Goal: Task Accomplishment & Management: Manage account settings

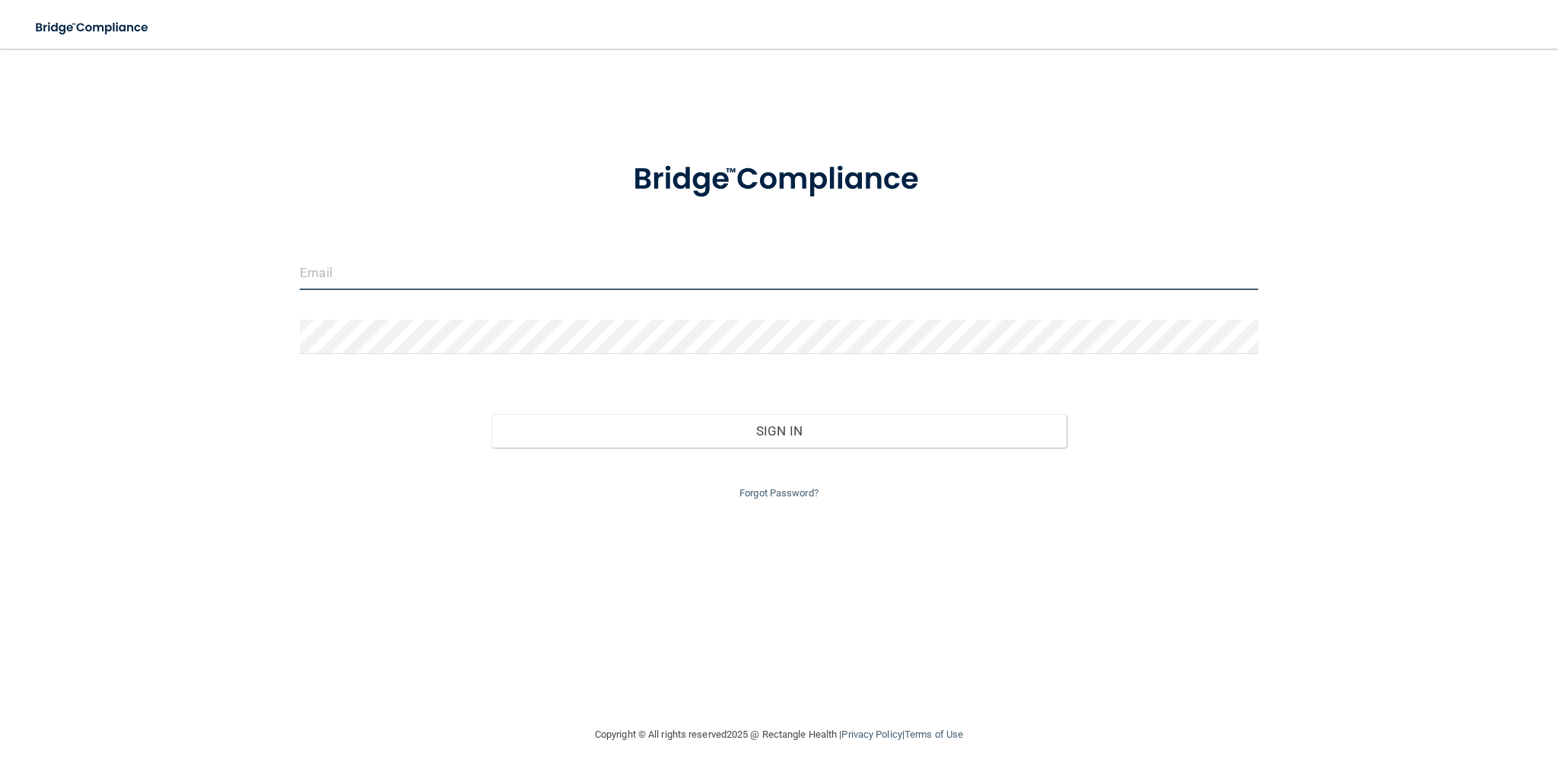
click at [373, 282] on input "email" at bounding box center [779, 273] width 959 height 34
click at [519, 281] on input "email" at bounding box center [779, 273] width 959 height 34
paste input "[EMAIL_ADDRESS][DOMAIN_NAME]"
type input "[EMAIL_ADDRESS][DOMAIN_NAME]"
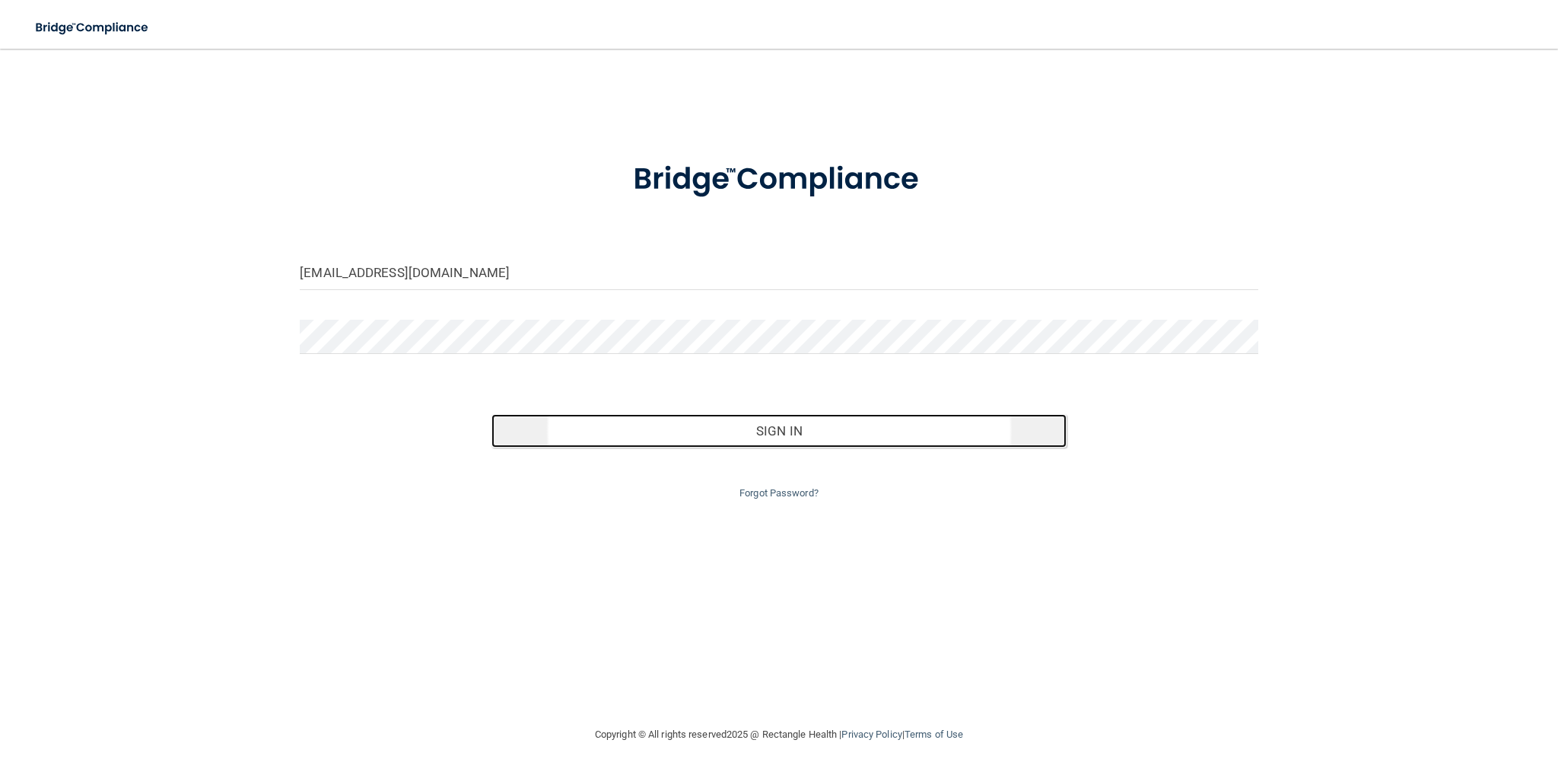
click at [708, 434] on button "Sign In" at bounding box center [779, 430] width 575 height 33
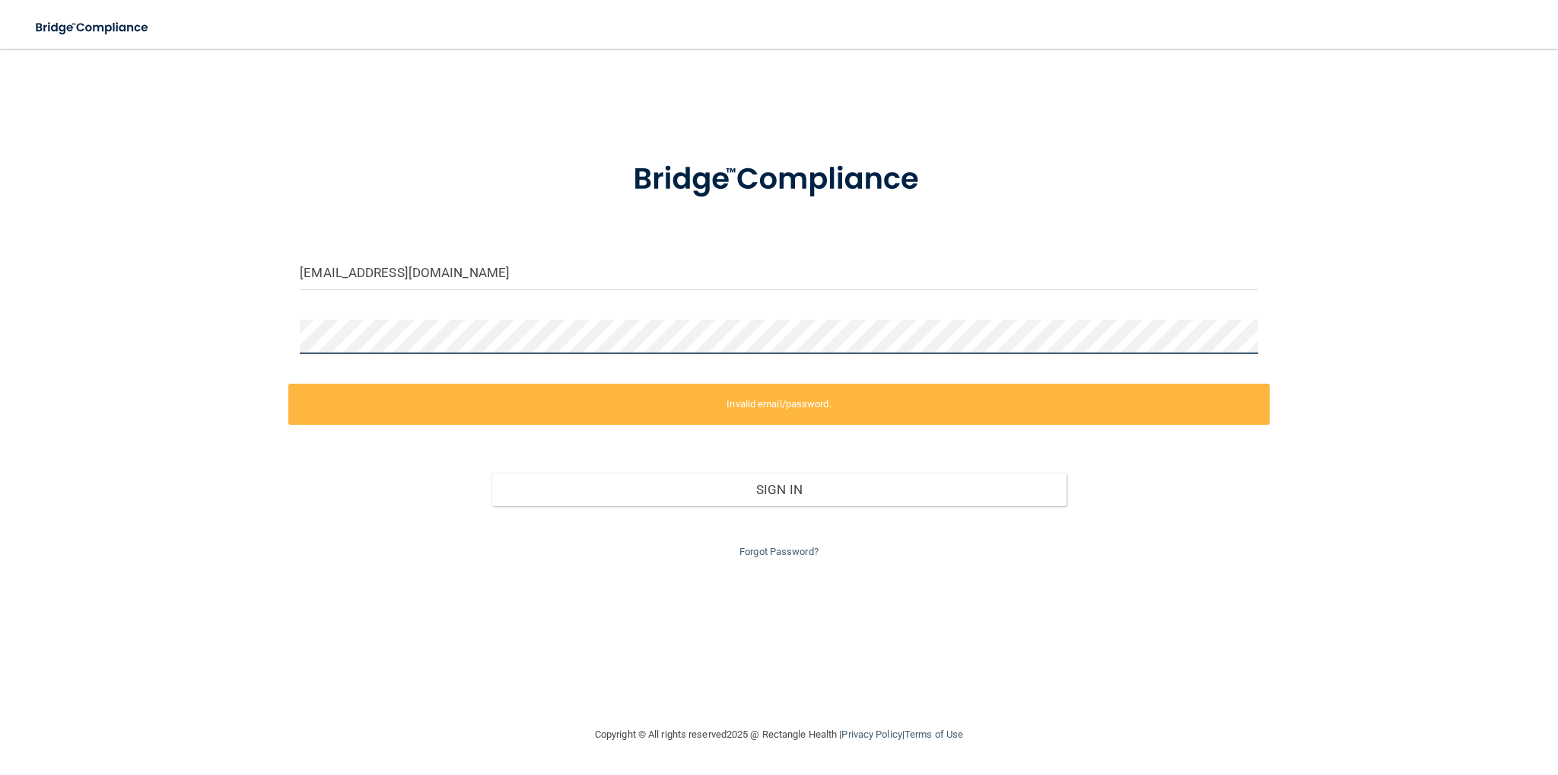
click at [291, 340] on div at bounding box center [779, 343] width 982 height 46
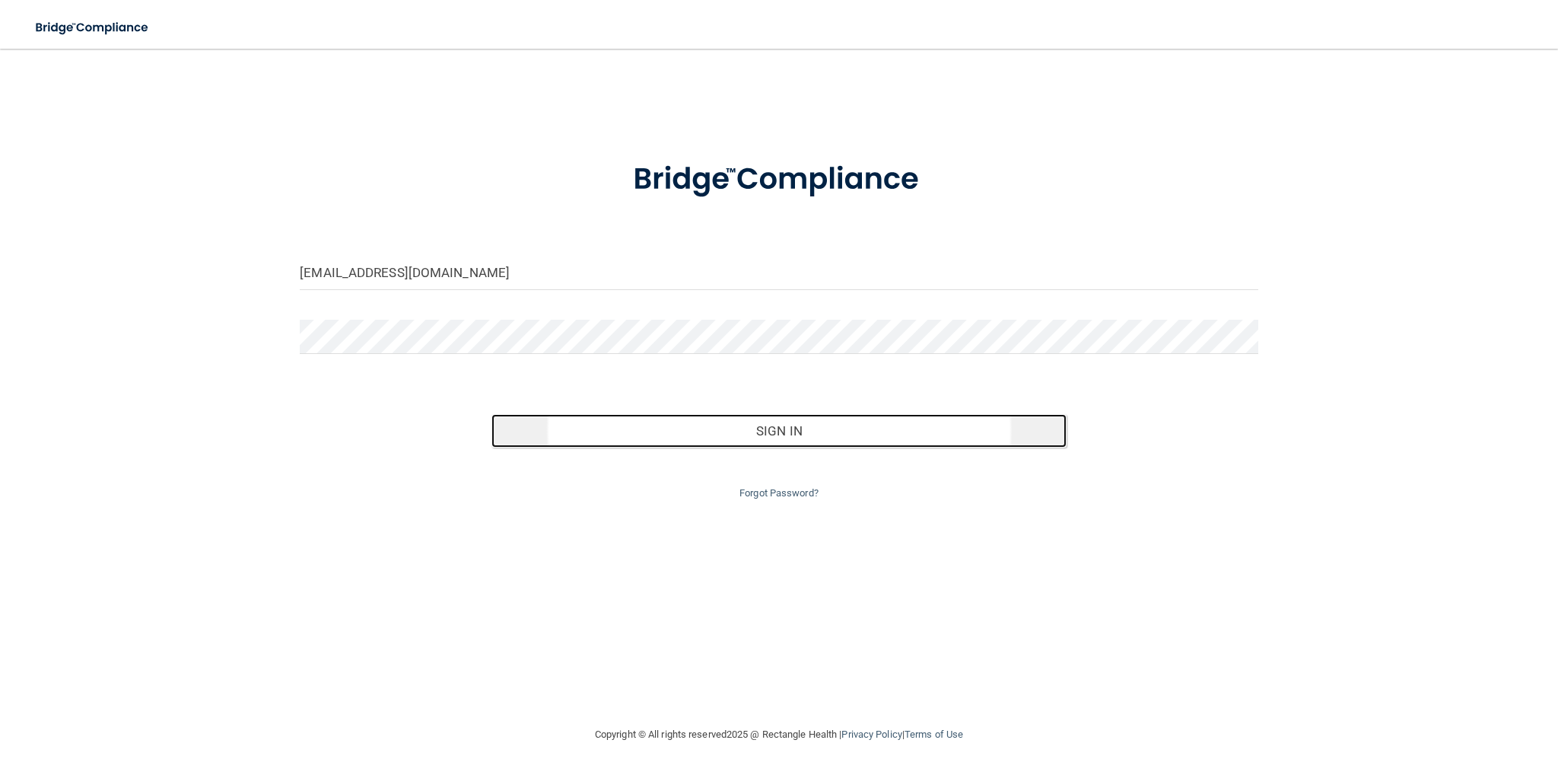
click at [947, 428] on button "Sign In" at bounding box center [779, 430] width 575 height 33
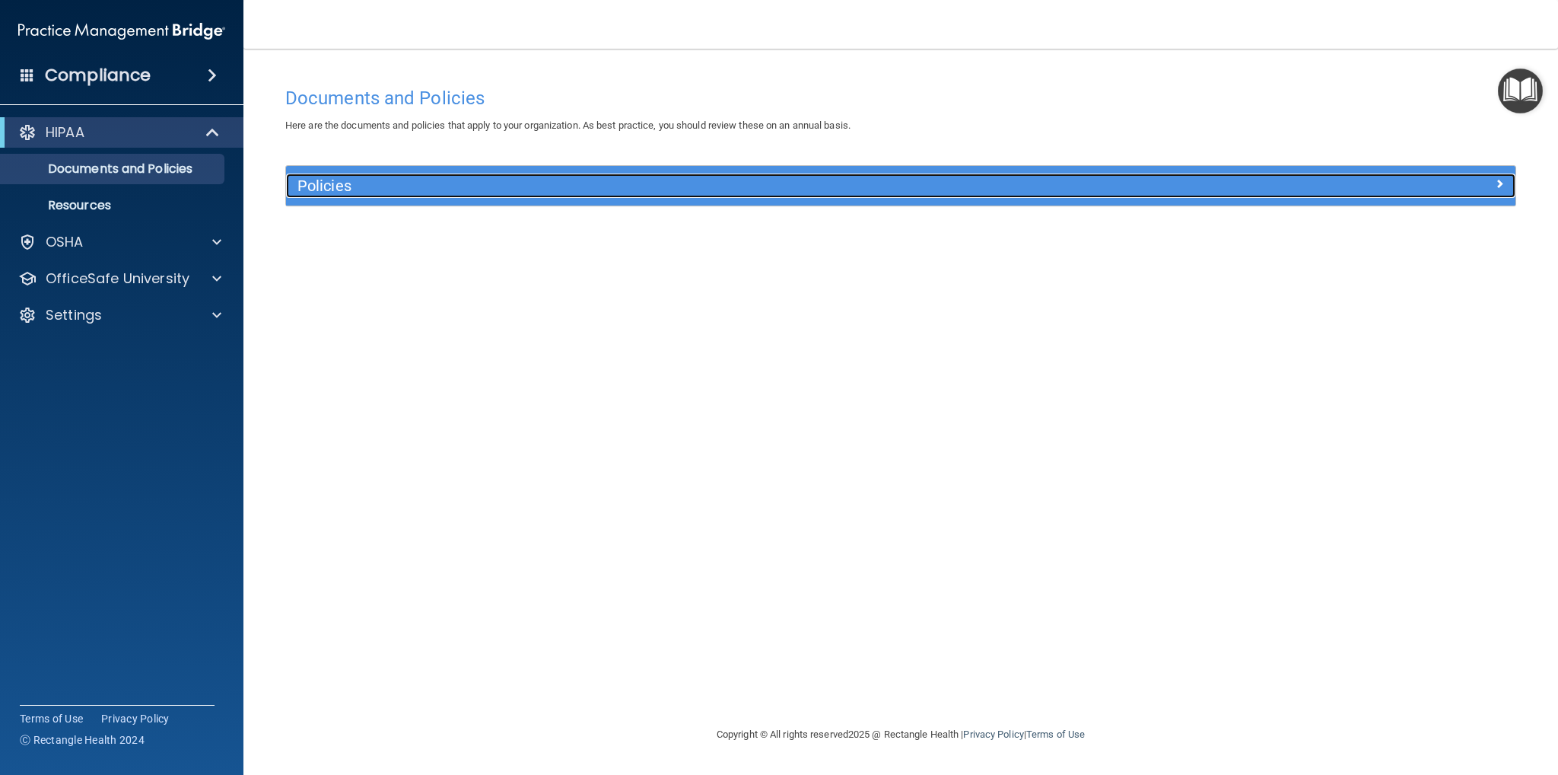
click at [978, 191] on h5 "Policies" at bounding box center [747, 185] width 899 height 17
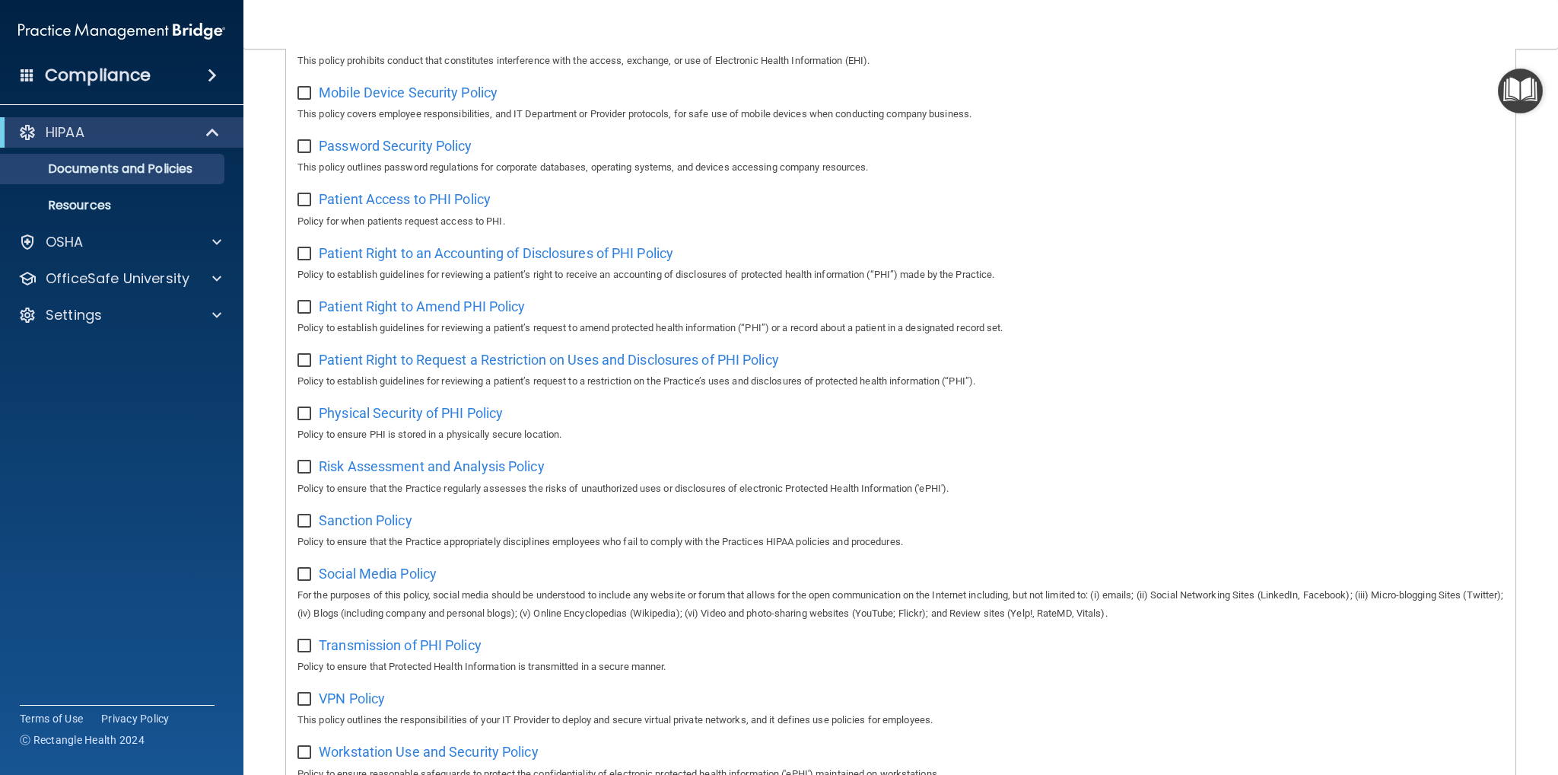
scroll to position [727, 0]
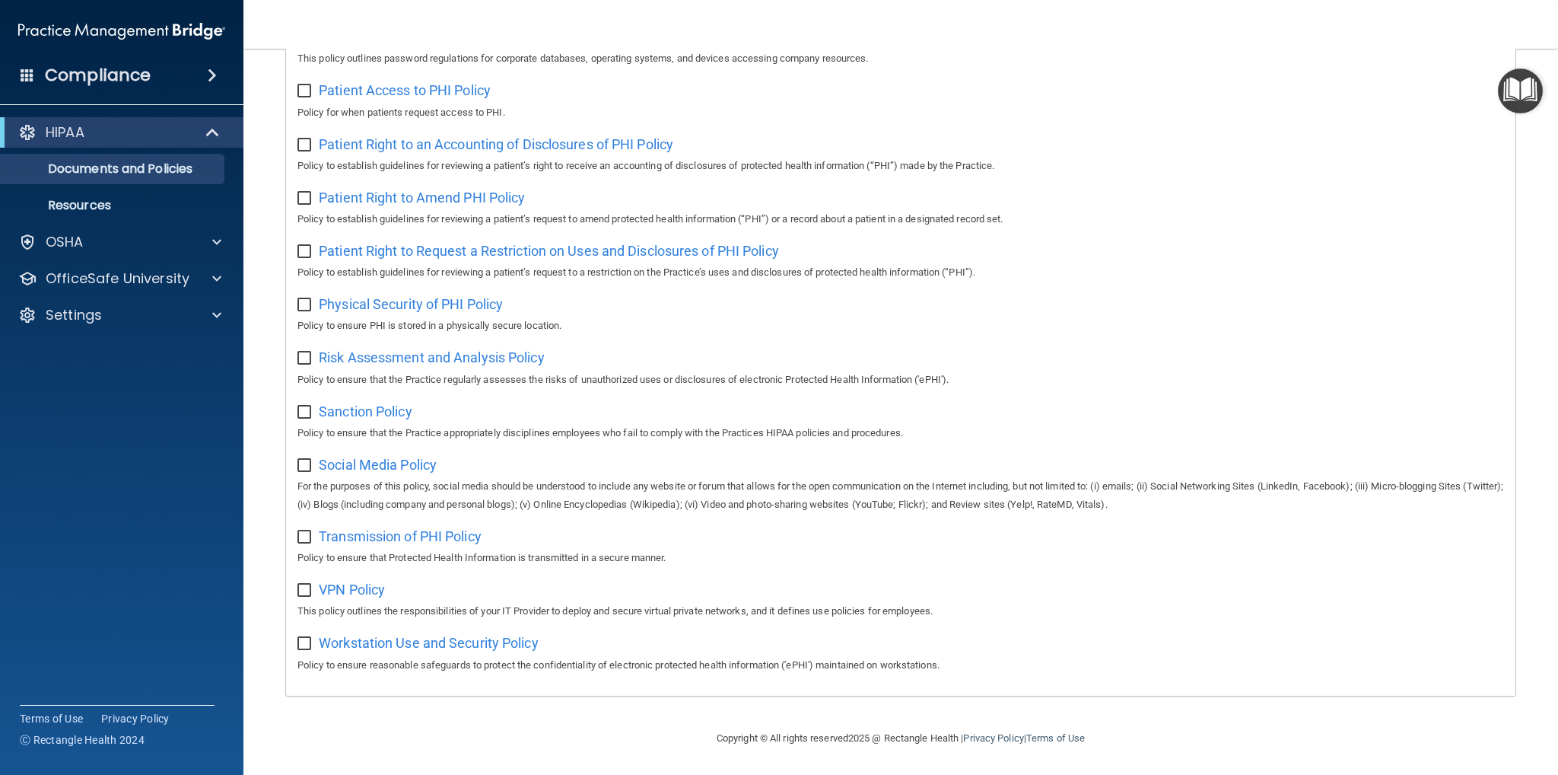
click at [84, 79] on h4 "Compliance" at bounding box center [98, 75] width 106 height 21
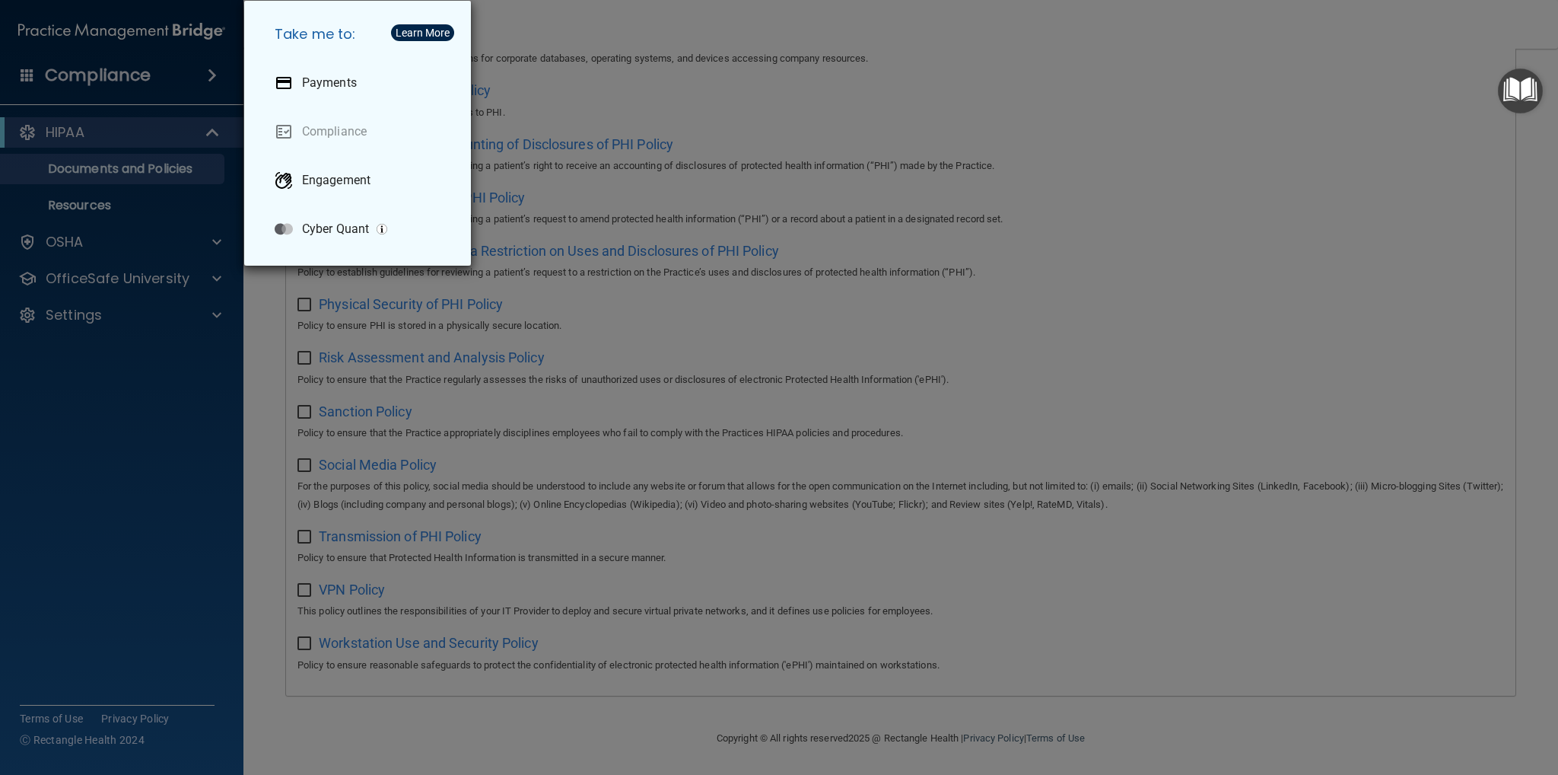
click at [94, 242] on div "Take me to: Payments Compliance Engagement Cyber Quant" at bounding box center [779, 387] width 1558 height 775
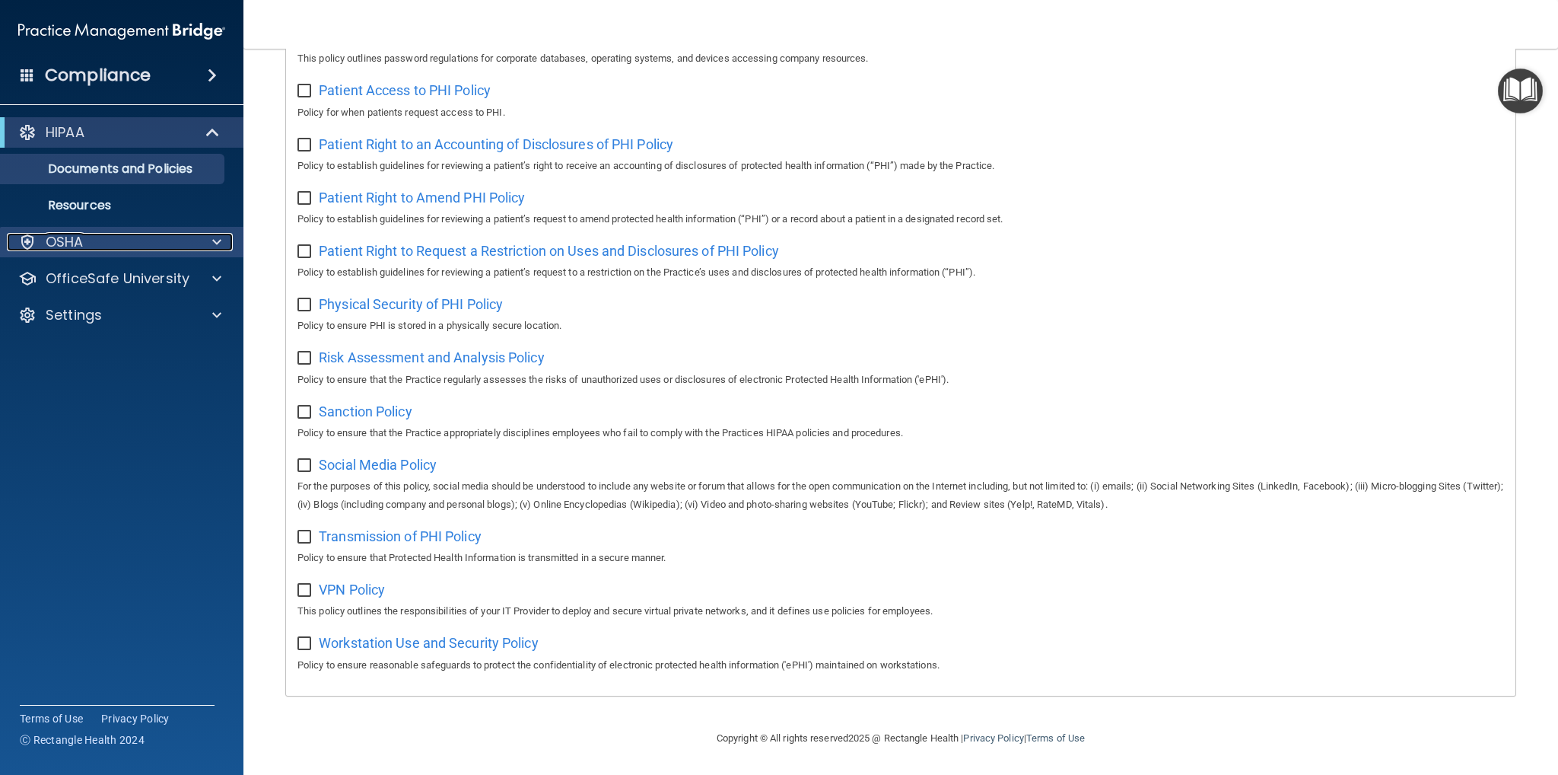
click at [142, 243] on div "OSHA" at bounding box center [101, 242] width 189 height 18
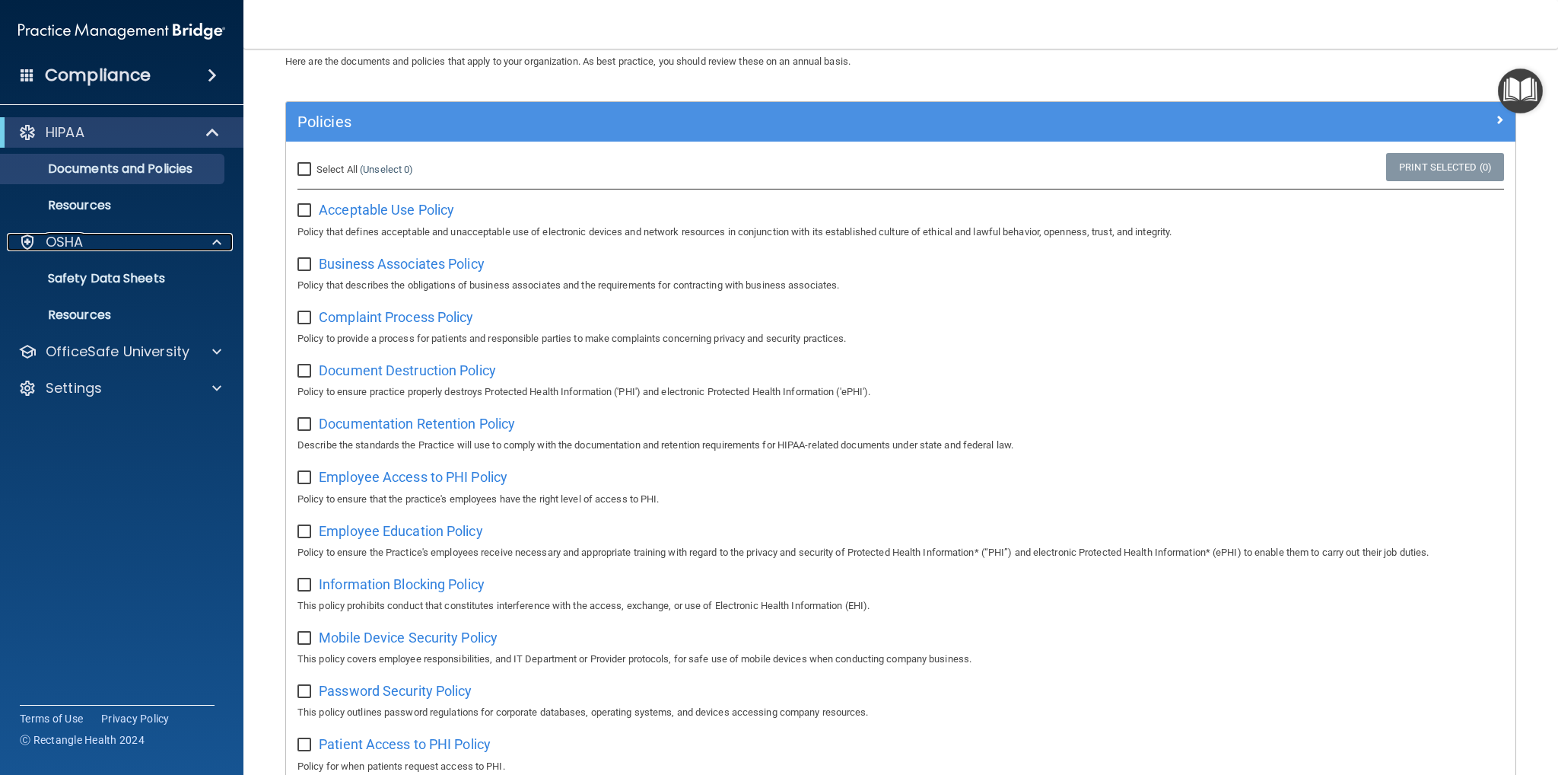
scroll to position [0, 0]
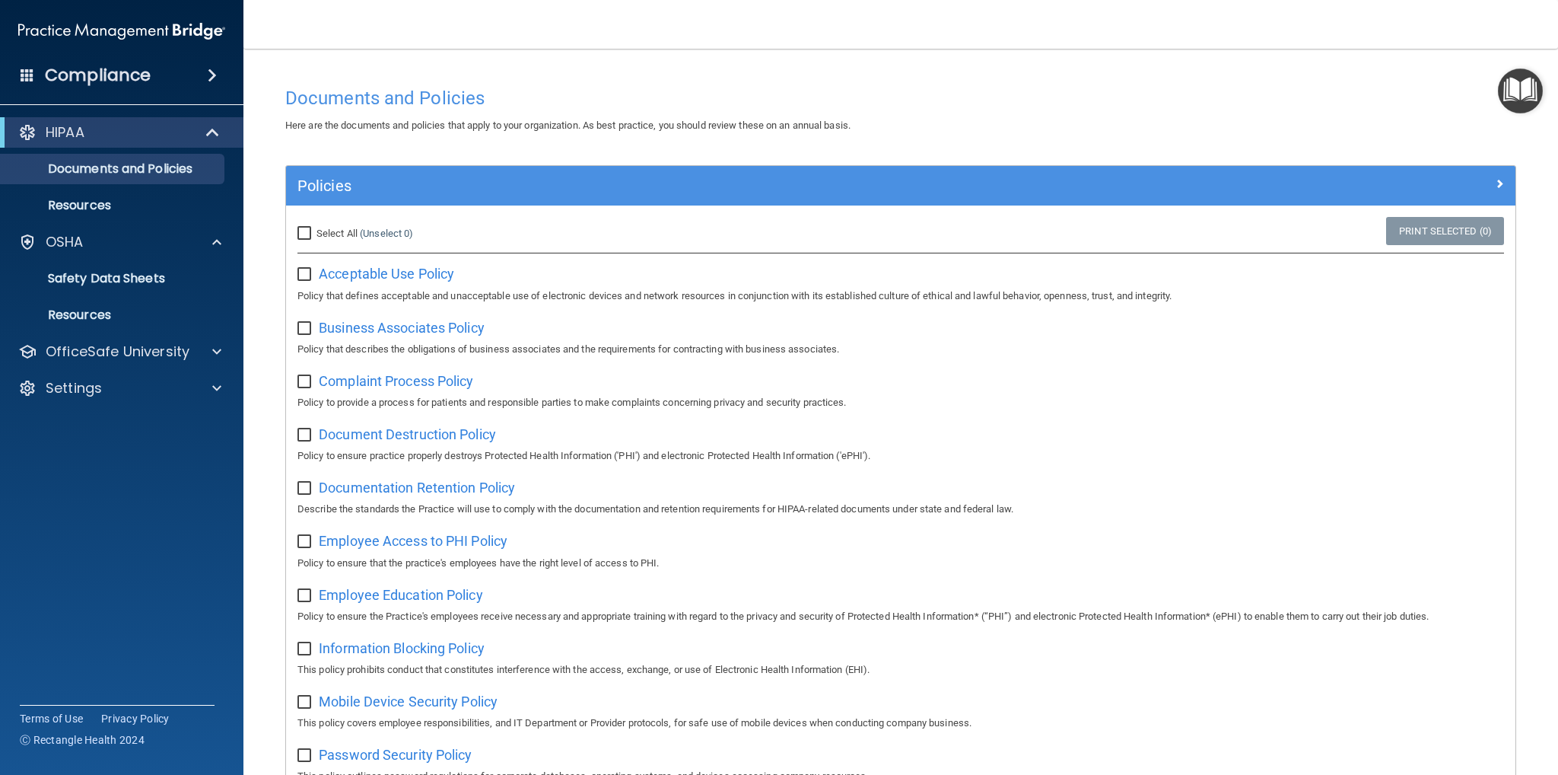
click at [37, 91] on div "Compliance" at bounding box center [121, 75] width 243 height 33
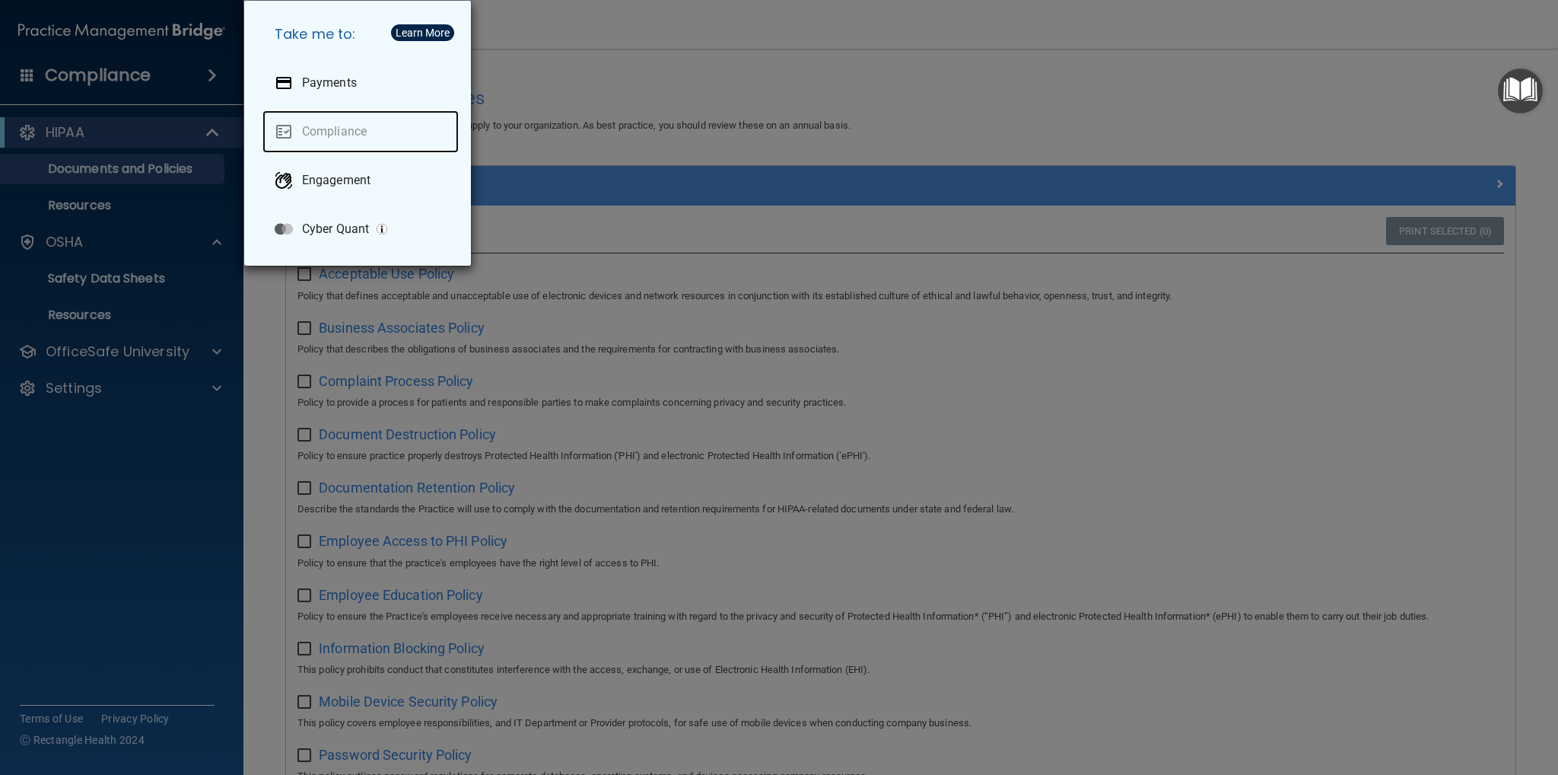
click at [356, 134] on link "Compliance" at bounding box center [361, 131] width 196 height 43
click at [102, 31] on div "Take me to: Payments Compliance Engagement Cyber Quant" at bounding box center [779, 387] width 1558 height 775
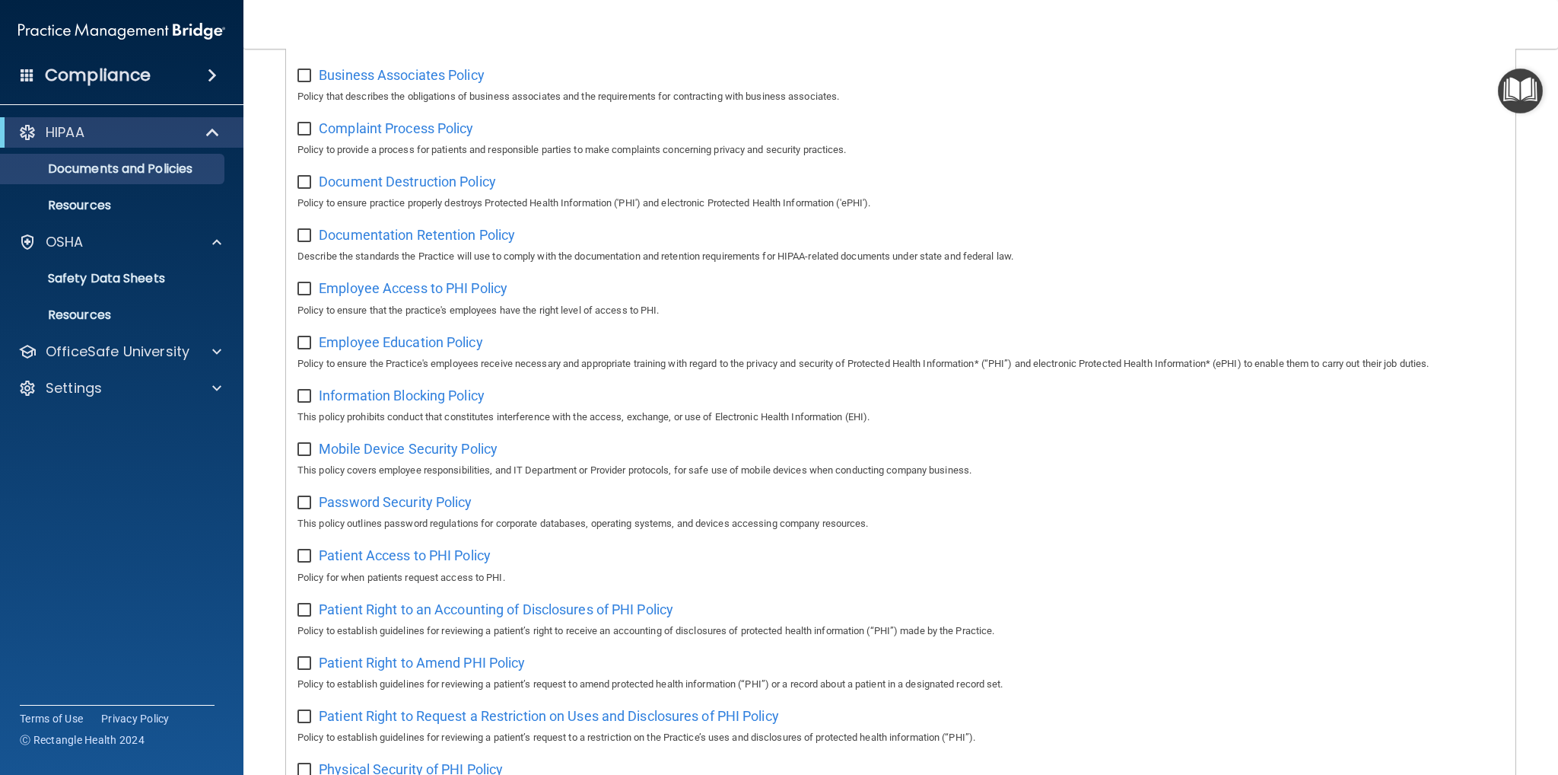
scroll to position [76, 0]
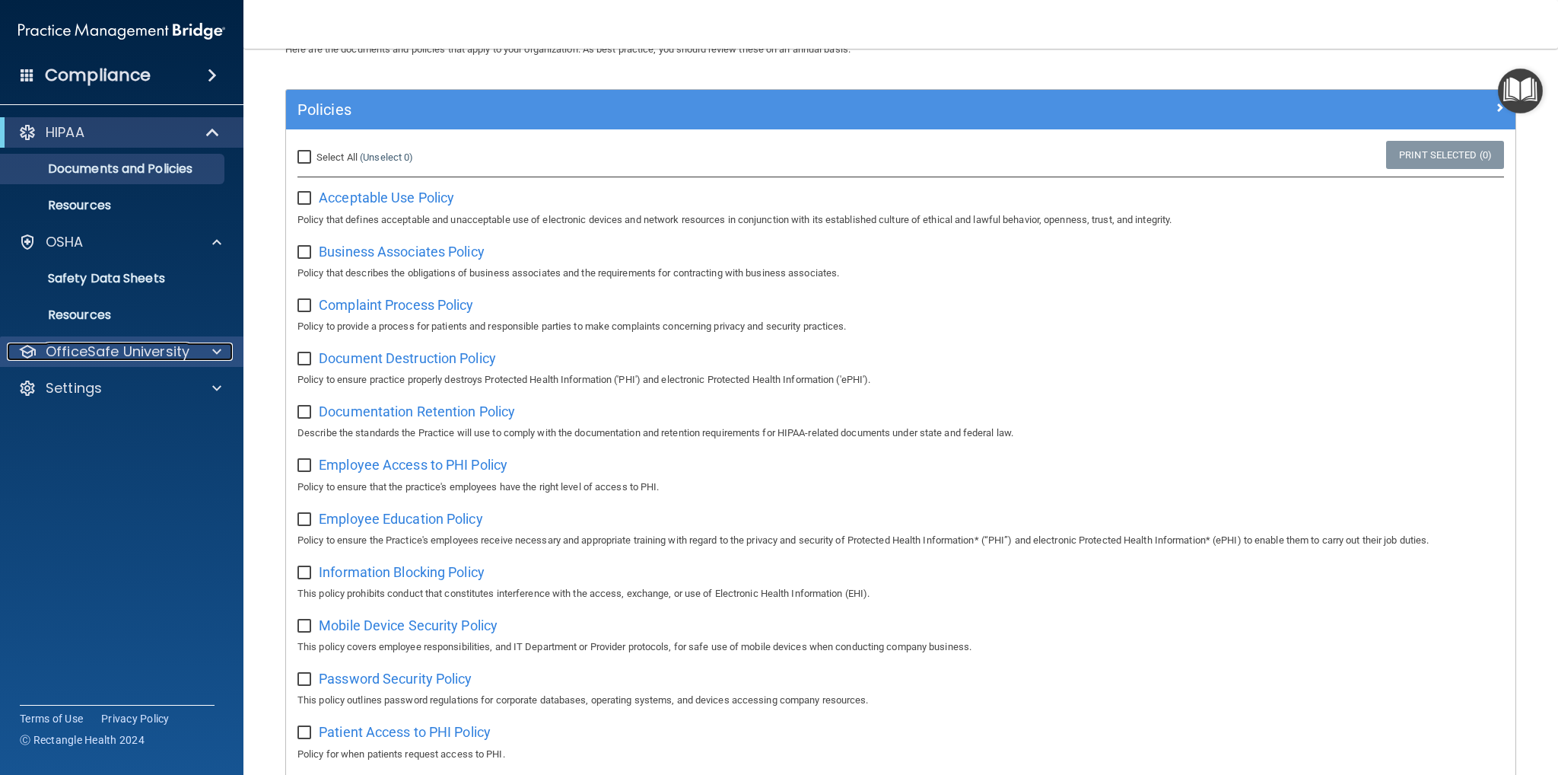
click at [139, 347] on p "OfficeSafe University" at bounding box center [118, 351] width 144 height 18
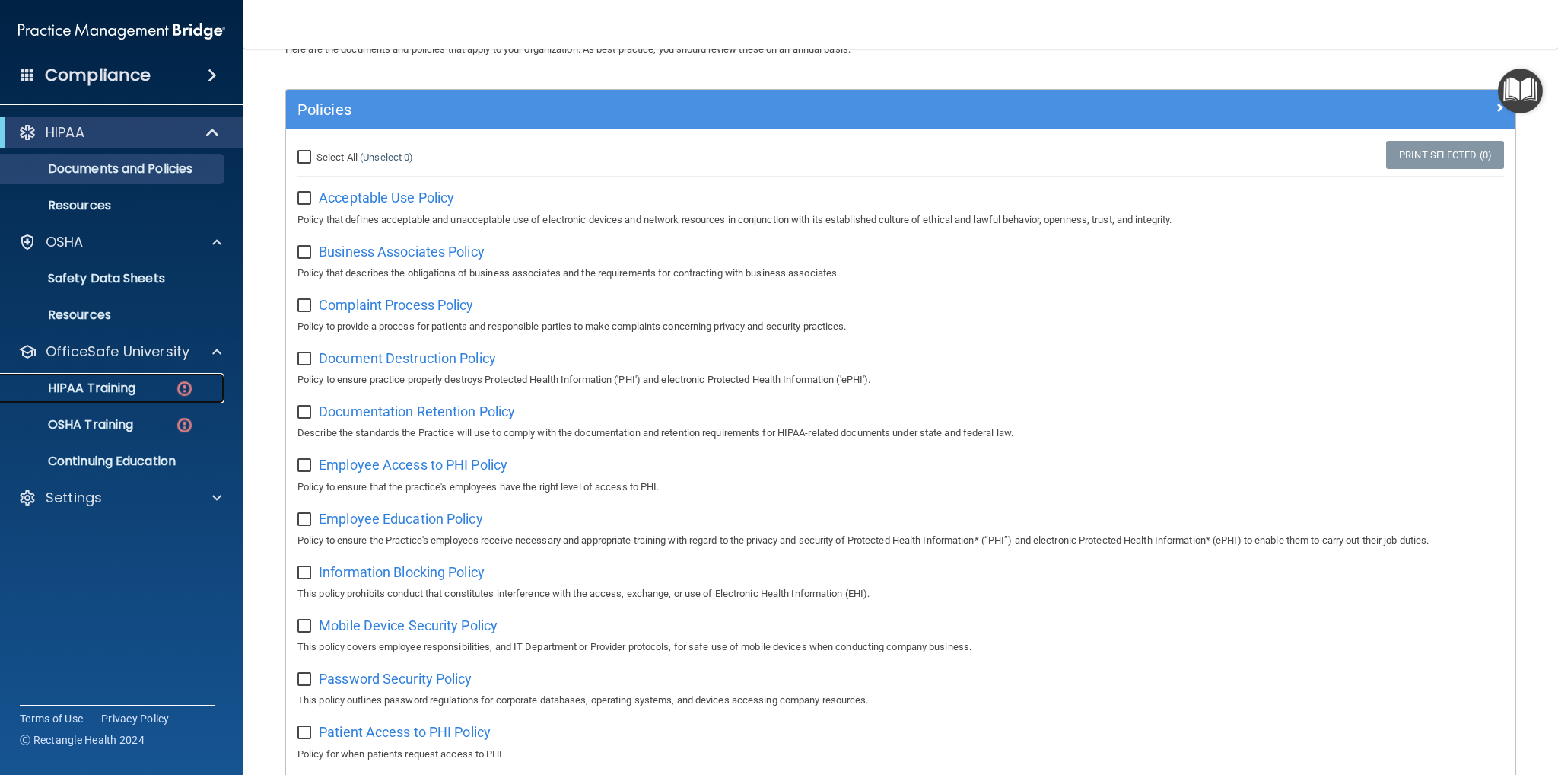
click at [163, 384] on div "HIPAA Training" at bounding box center [114, 387] width 208 height 15
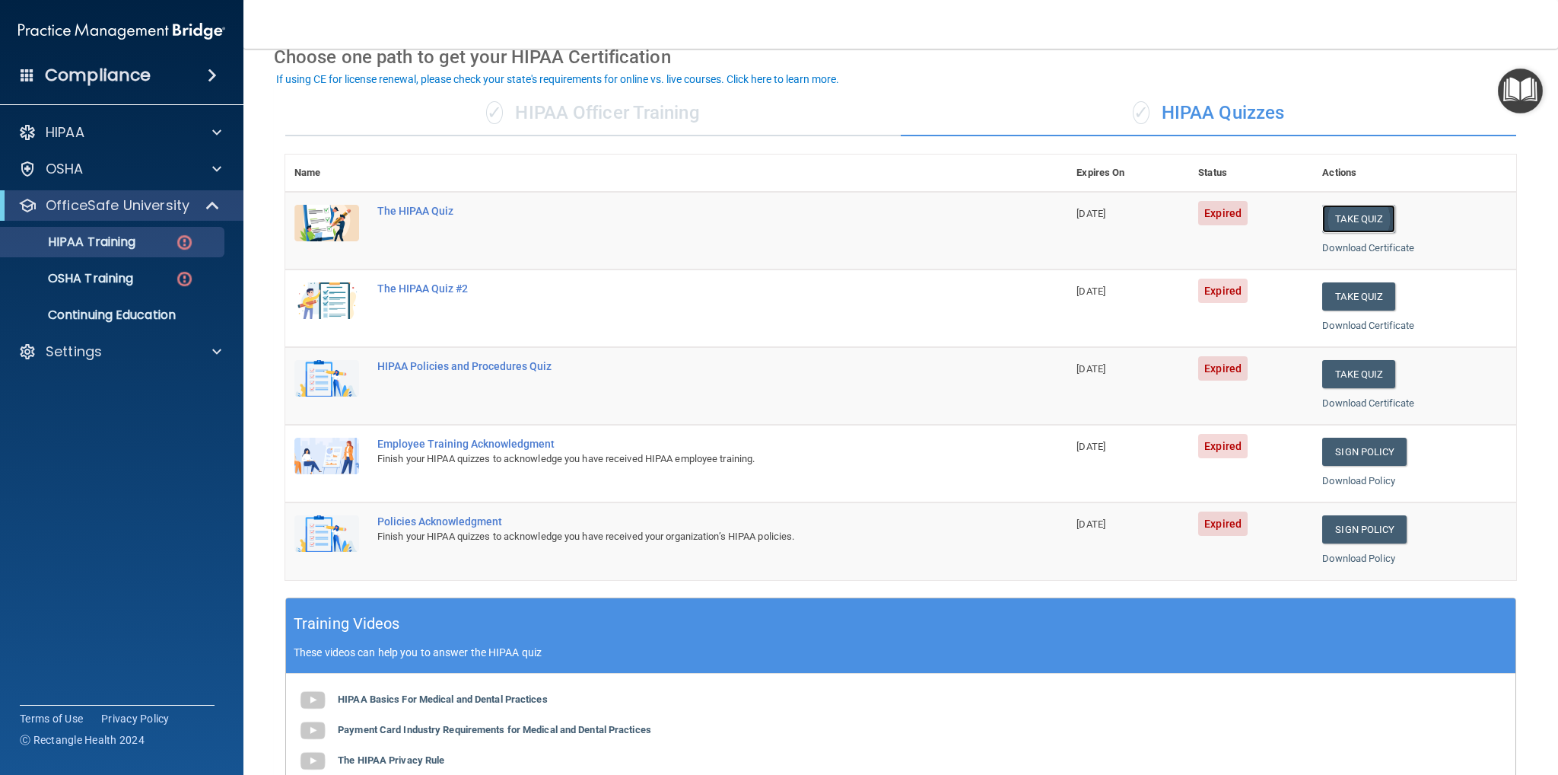
click at [1370, 214] on button "Take Quiz" at bounding box center [1358, 219] width 73 height 28
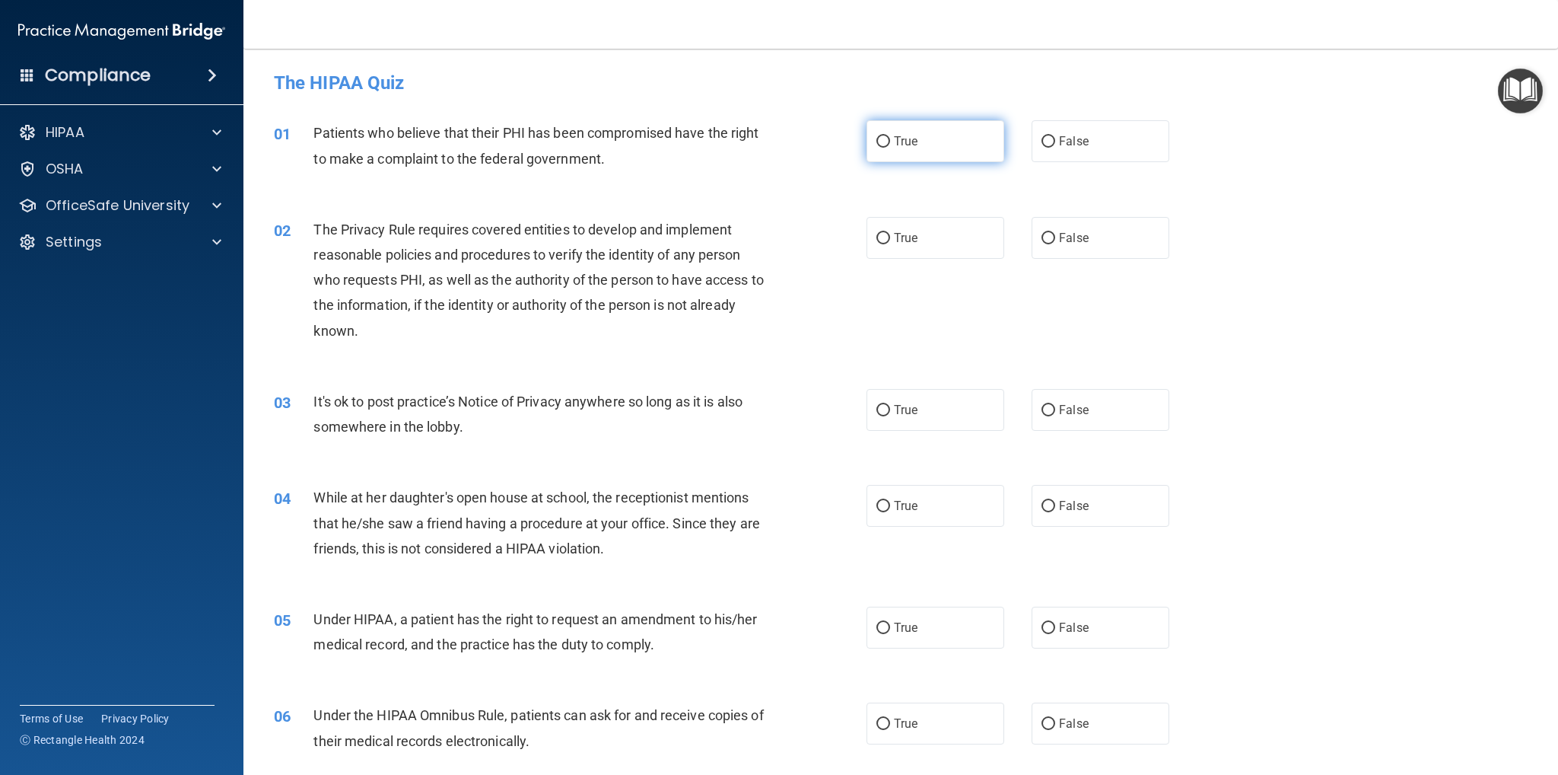
click at [877, 139] on input "True" at bounding box center [884, 141] width 14 height 11
radio input "true"
click at [1059, 149] on label "False" at bounding box center [1101, 141] width 138 height 42
click at [1055, 148] on input "False" at bounding box center [1049, 141] width 14 height 11
radio input "true"
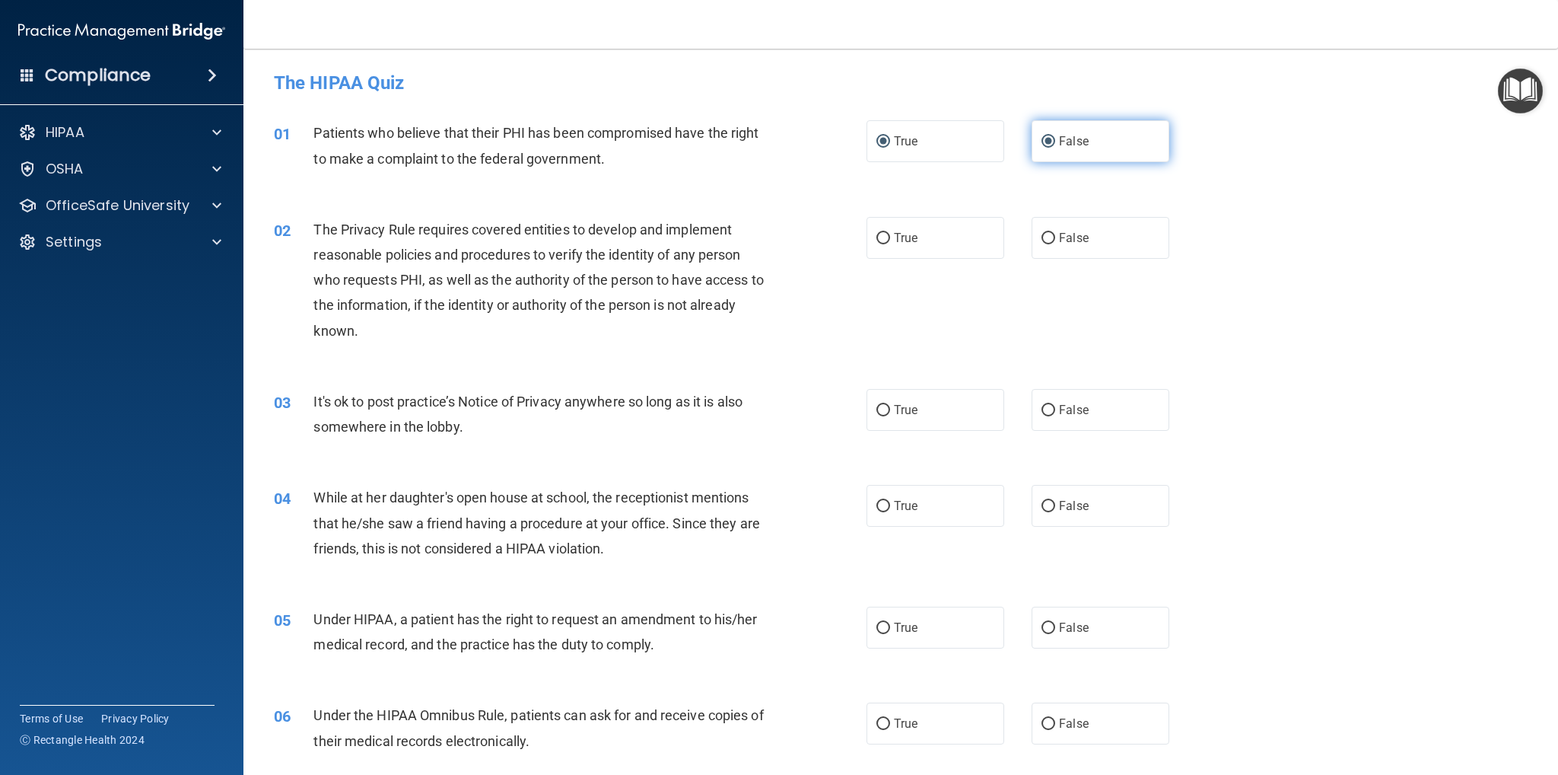
radio input "false"
click at [144, 142] on div "HIPAA" at bounding box center [122, 132] width 244 height 30
click at [157, 127] on div "HIPAA" at bounding box center [101, 132] width 189 height 18
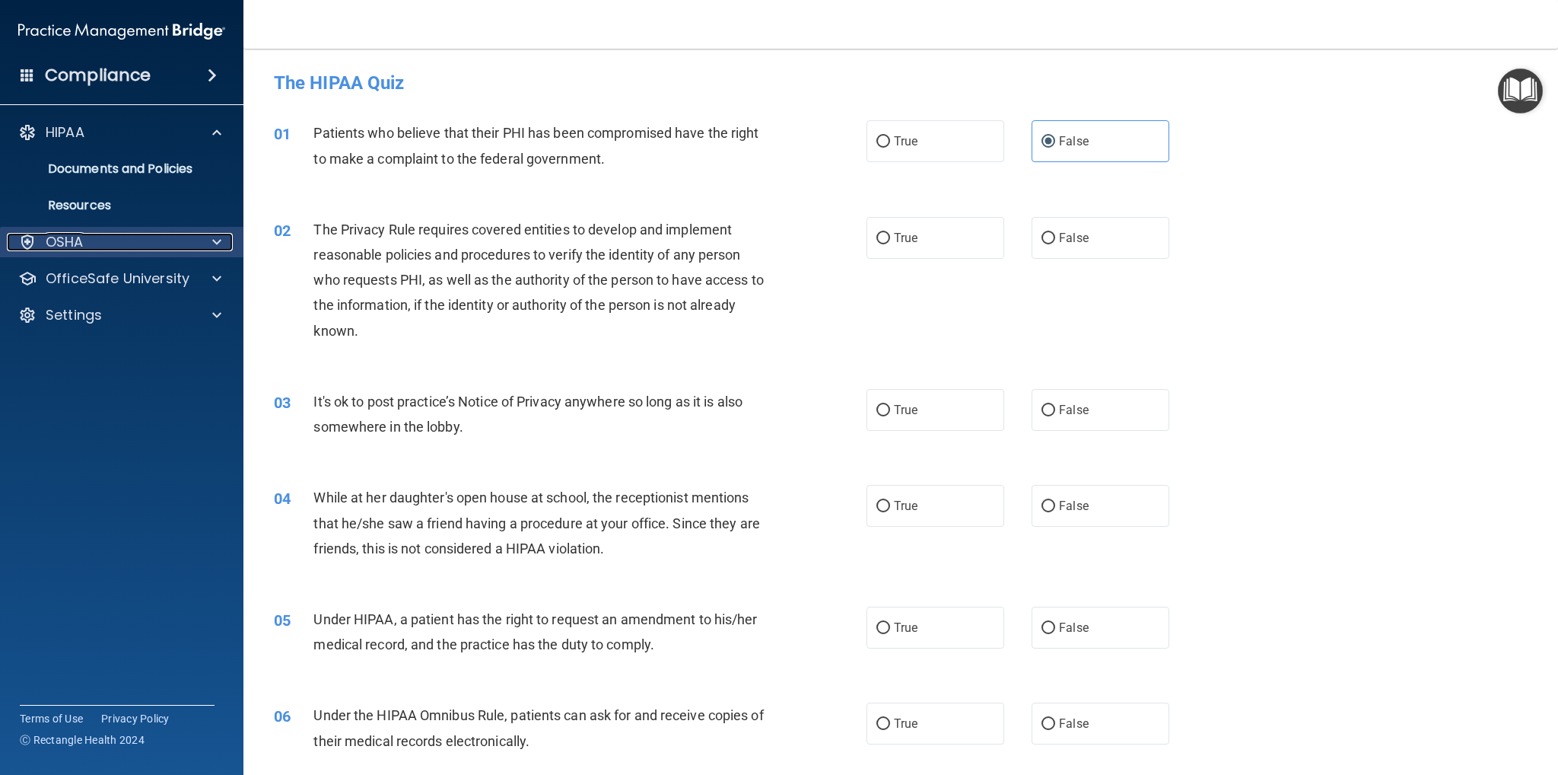
click at [213, 247] on span at bounding box center [216, 242] width 9 height 18
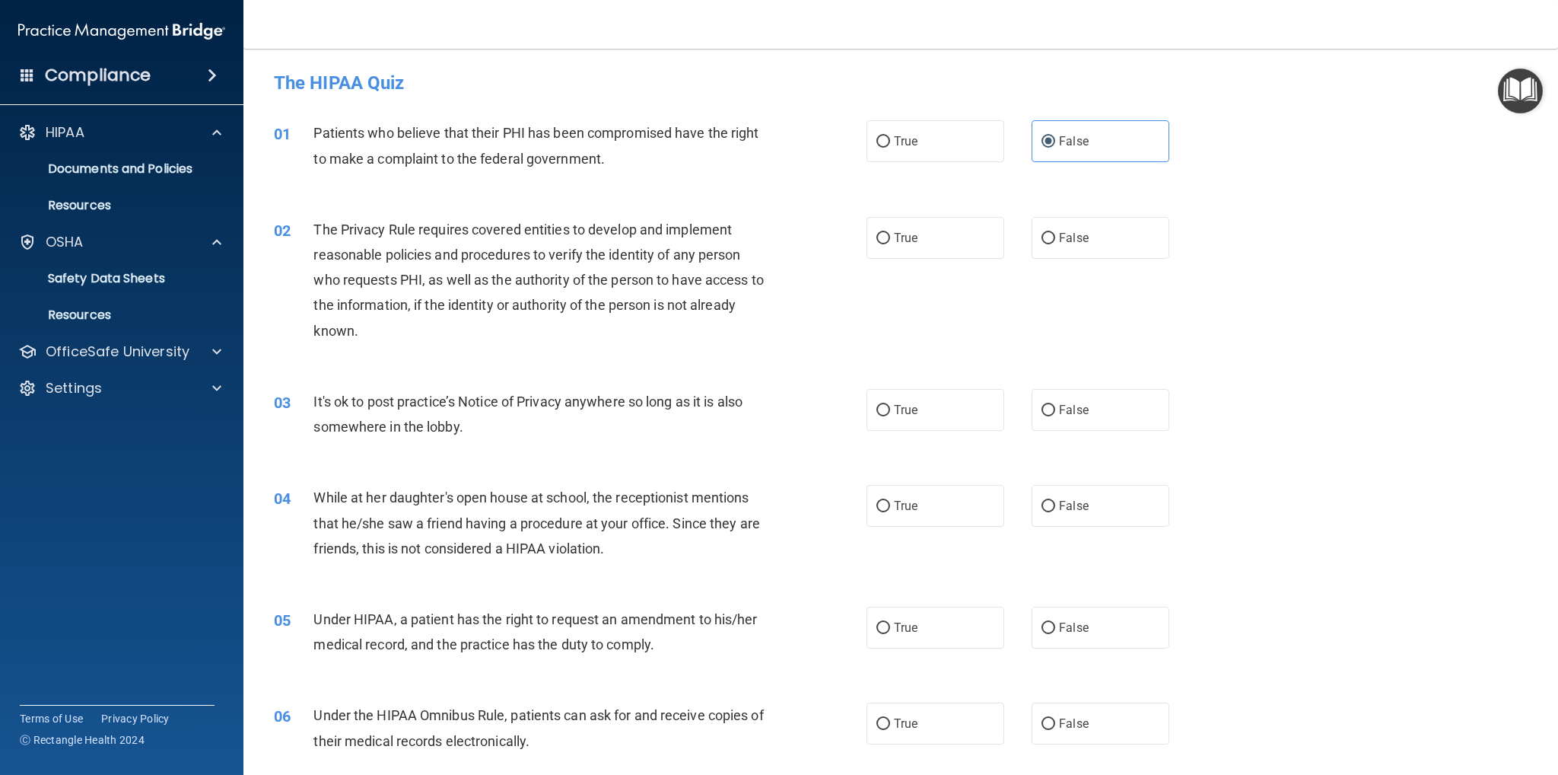
click at [208, 79] on span at bounding box center [212, 75] width 9 height 18
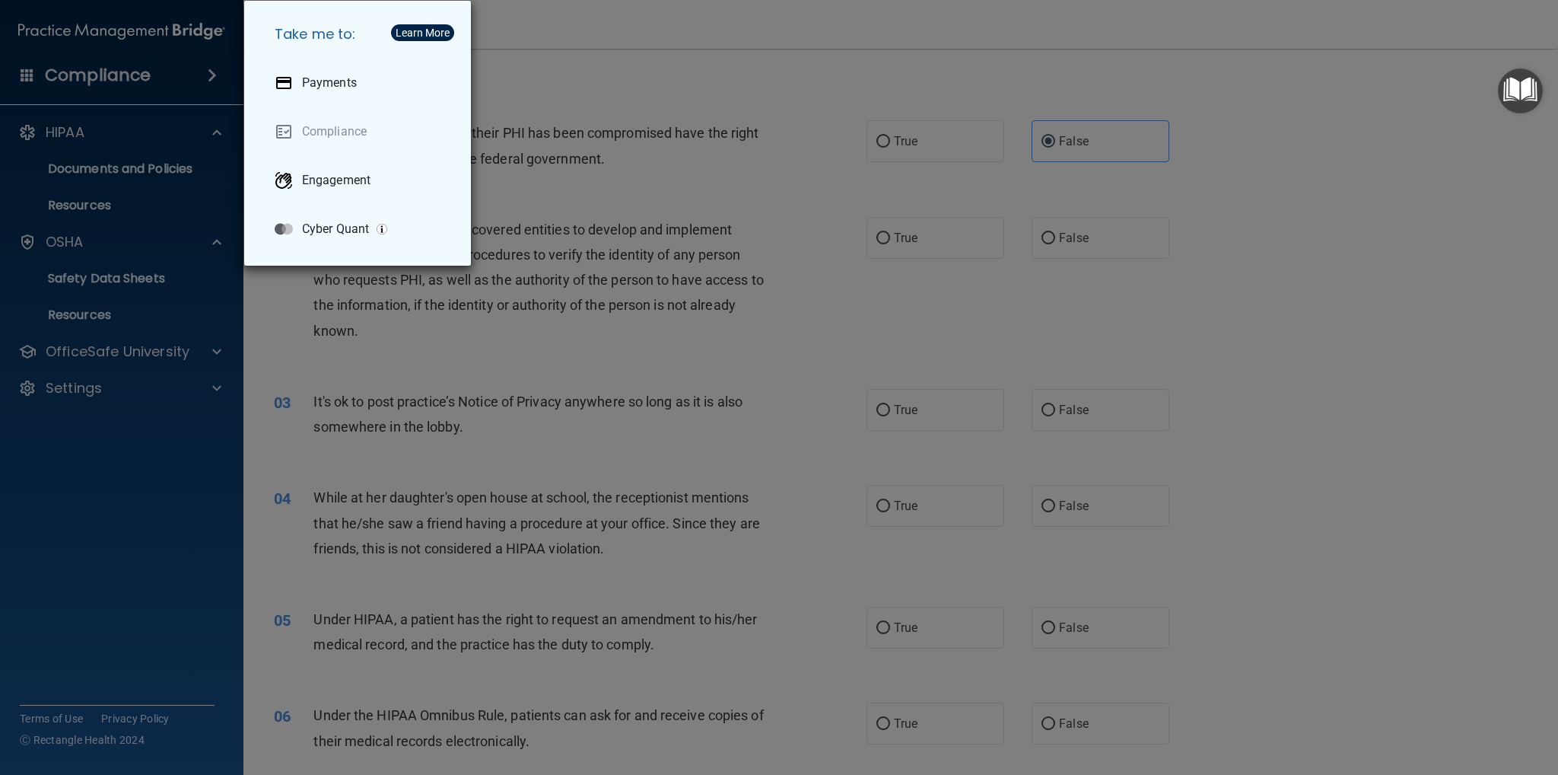
click at [164, 104] on div "Take me to: Payments Compliance Engagement Cyber Quant" at bounding box center [779, 387] width 1558 height 775
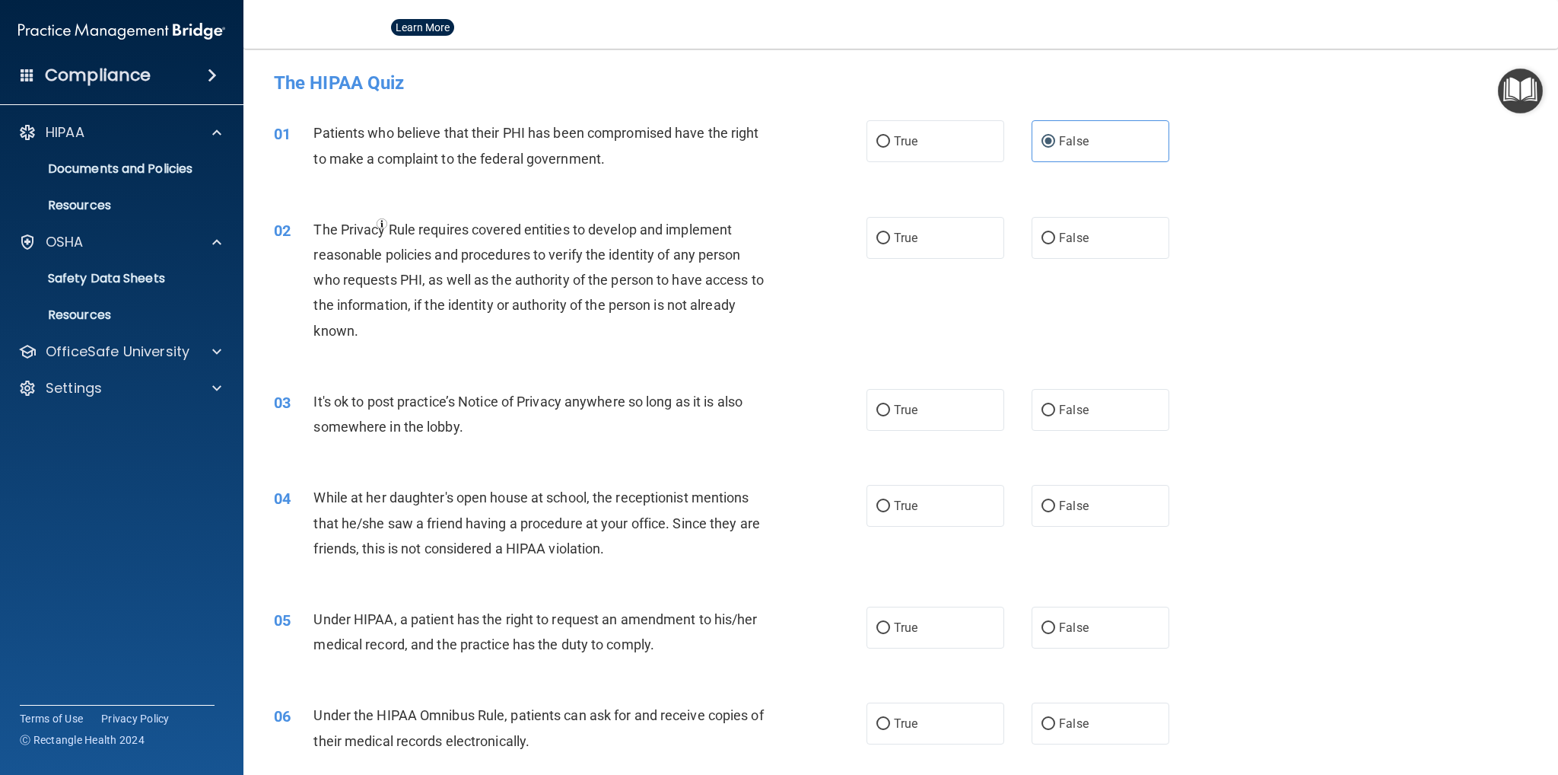
click at [93, 76] on h4 "Compliance" at bounding box center [98, 75] width 106 height 21
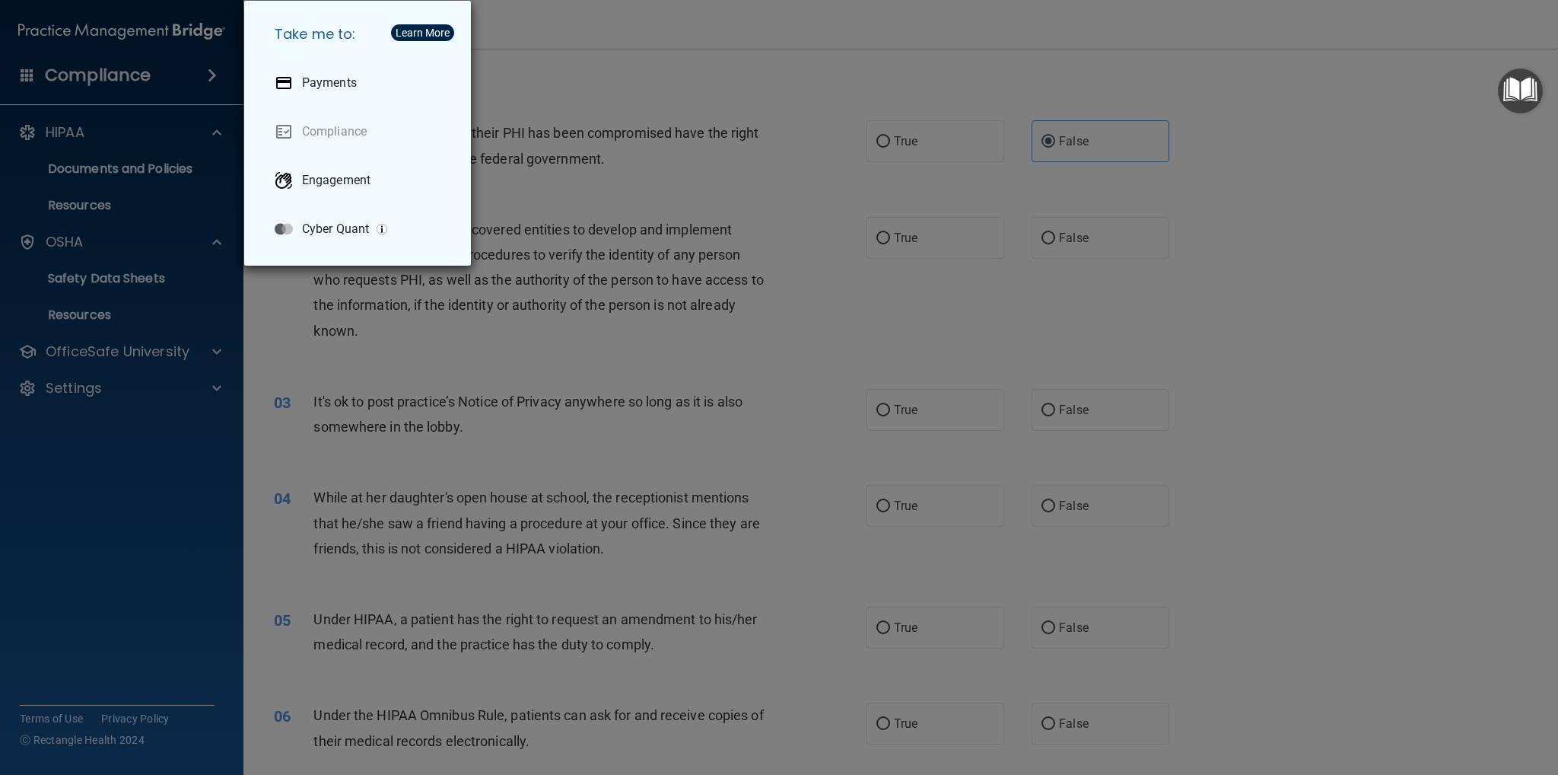
click at [154, 424] on div "Take me to: Payments Compliance Engagement Cyber Quant" at bounding box center [779, 387] width 1558 height 775
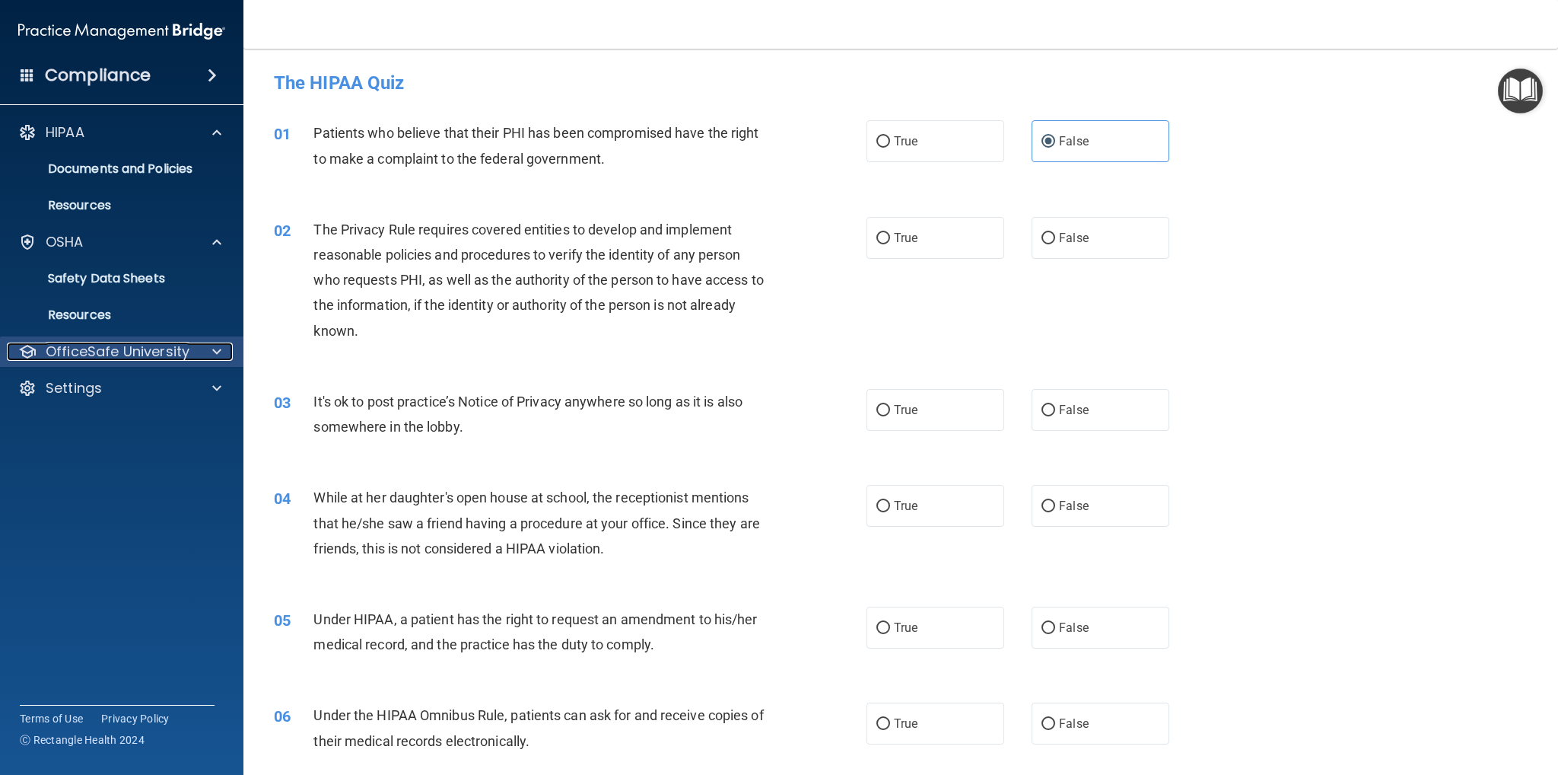
click at [119, 349] on p "OfficeSafe University" at bounding box center [118, 351] width 144 height 18
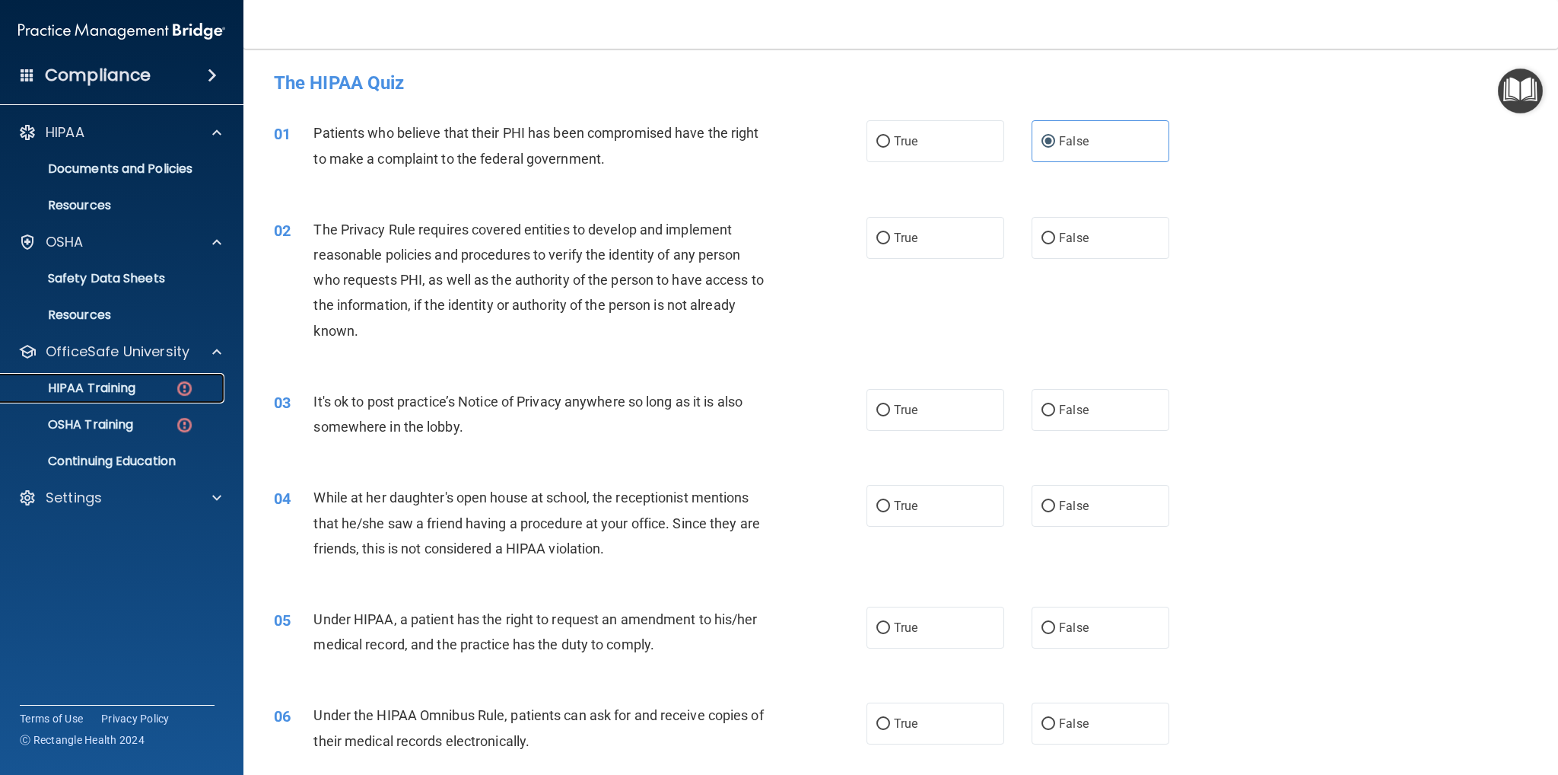
click at [151, 390] on div "HIPAA Training" at bounding box center [114, 387] width 208 height 15
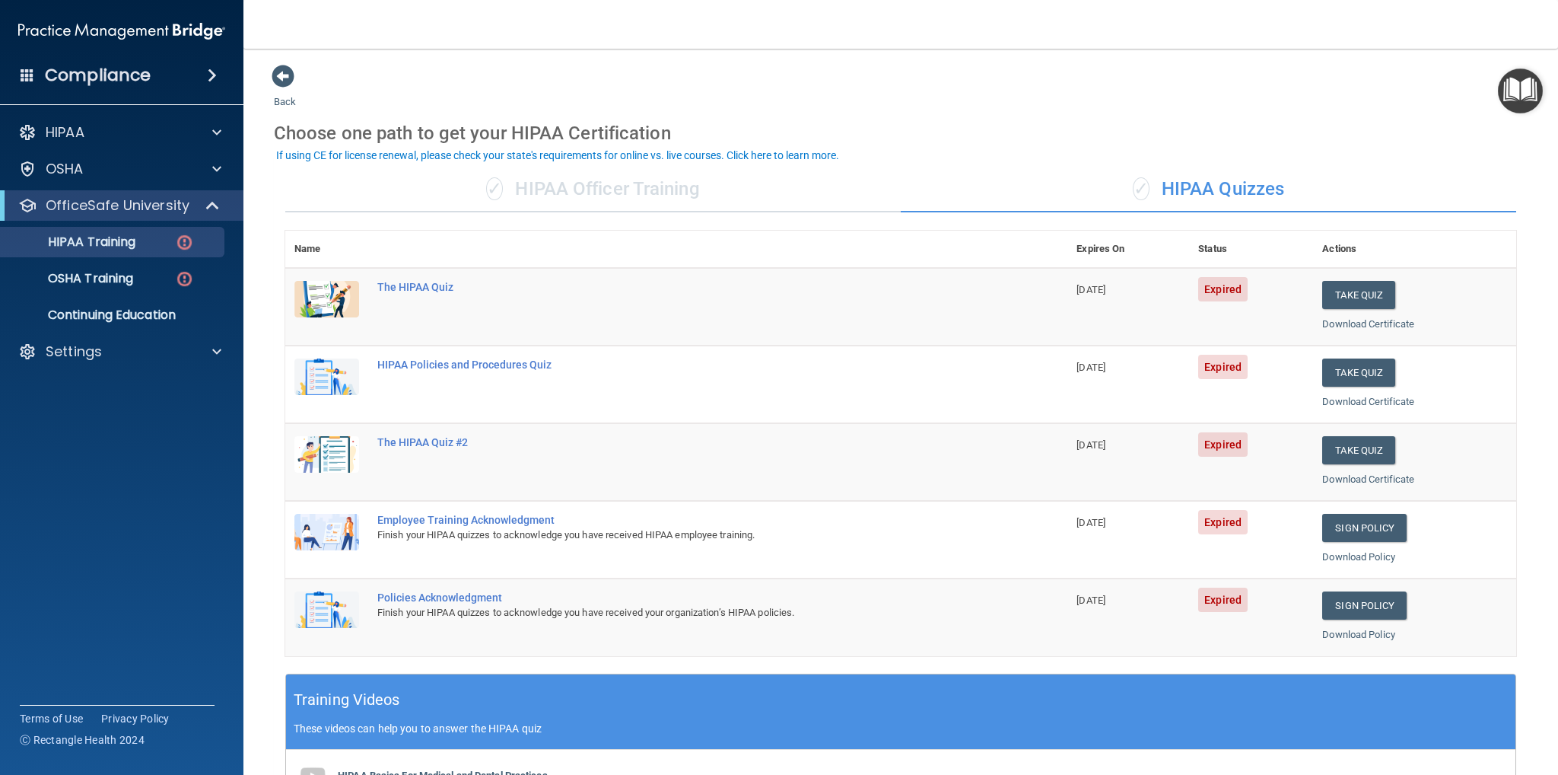
click at [490, 194] on span "✓" at bounding box center [494, 188] width 17 height 23
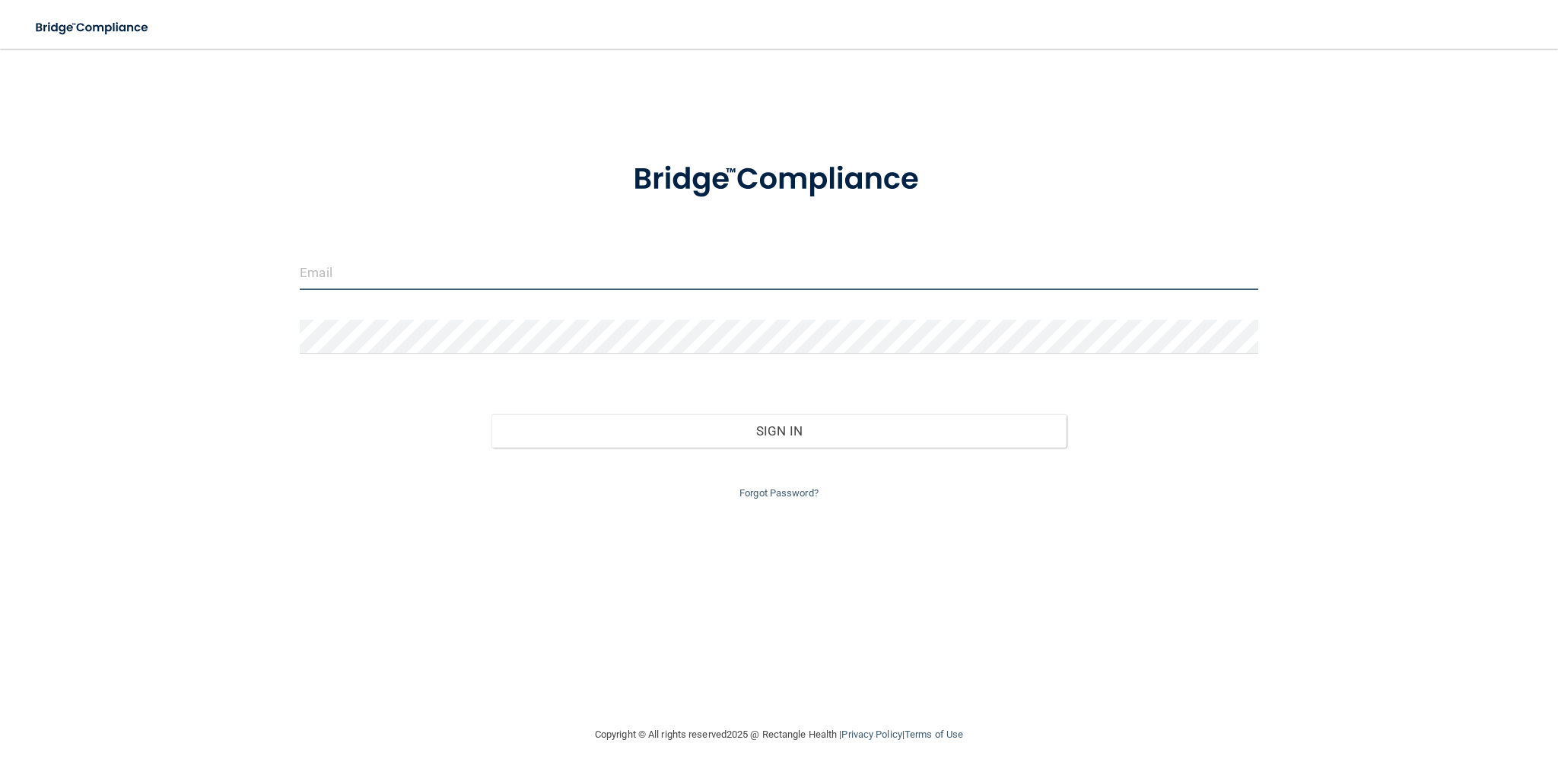
click at [807, 275] on input "email" at bounding box center [779, 273] width 959 height 34
paste input "greetings@paloaltoorthodontics.com"
type input "greetings@paloaltoorthodontics.com"
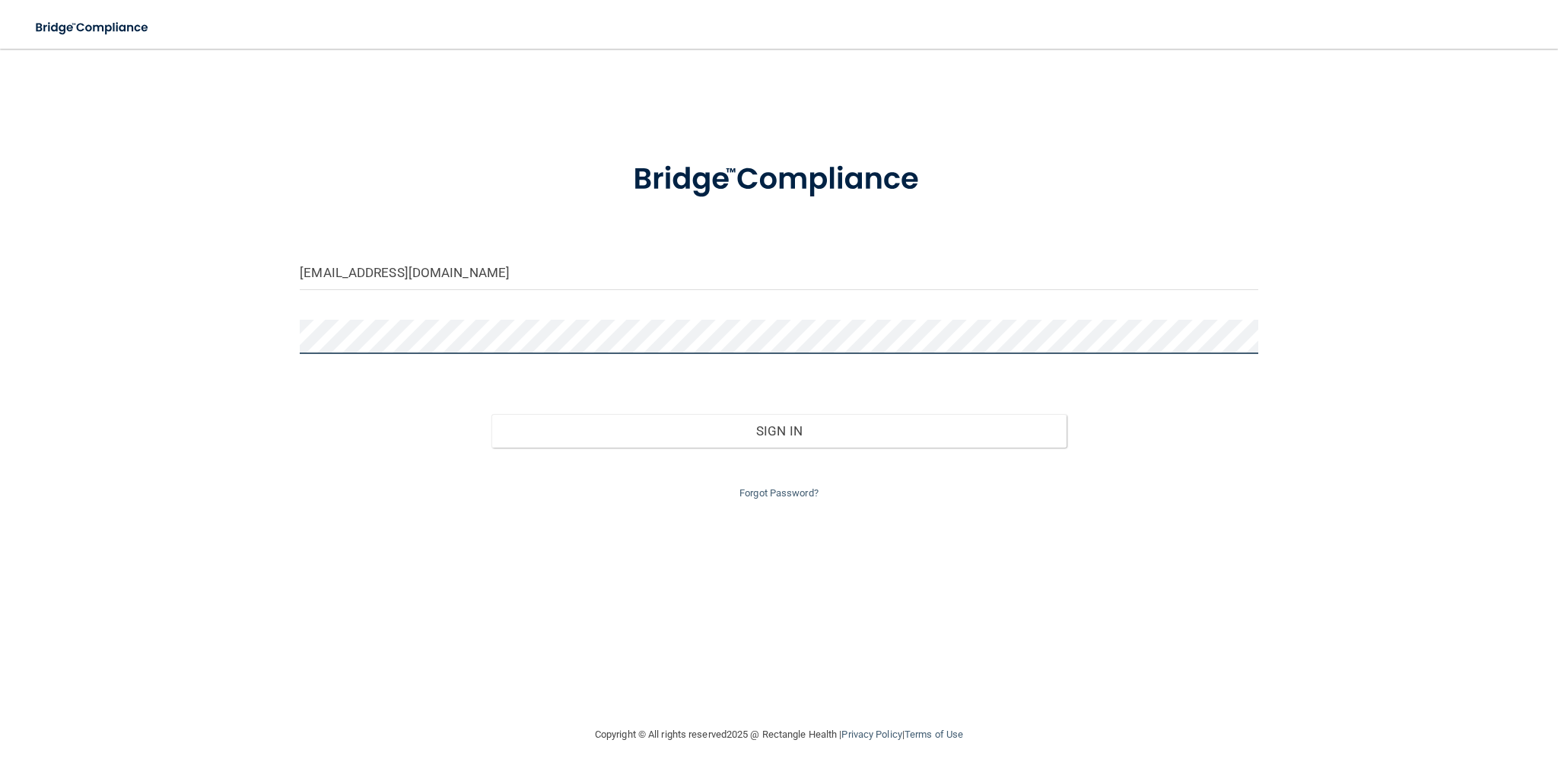
click at [492, 414] on button "Sign In" at bounding box center [779, 430] width 575 height 33
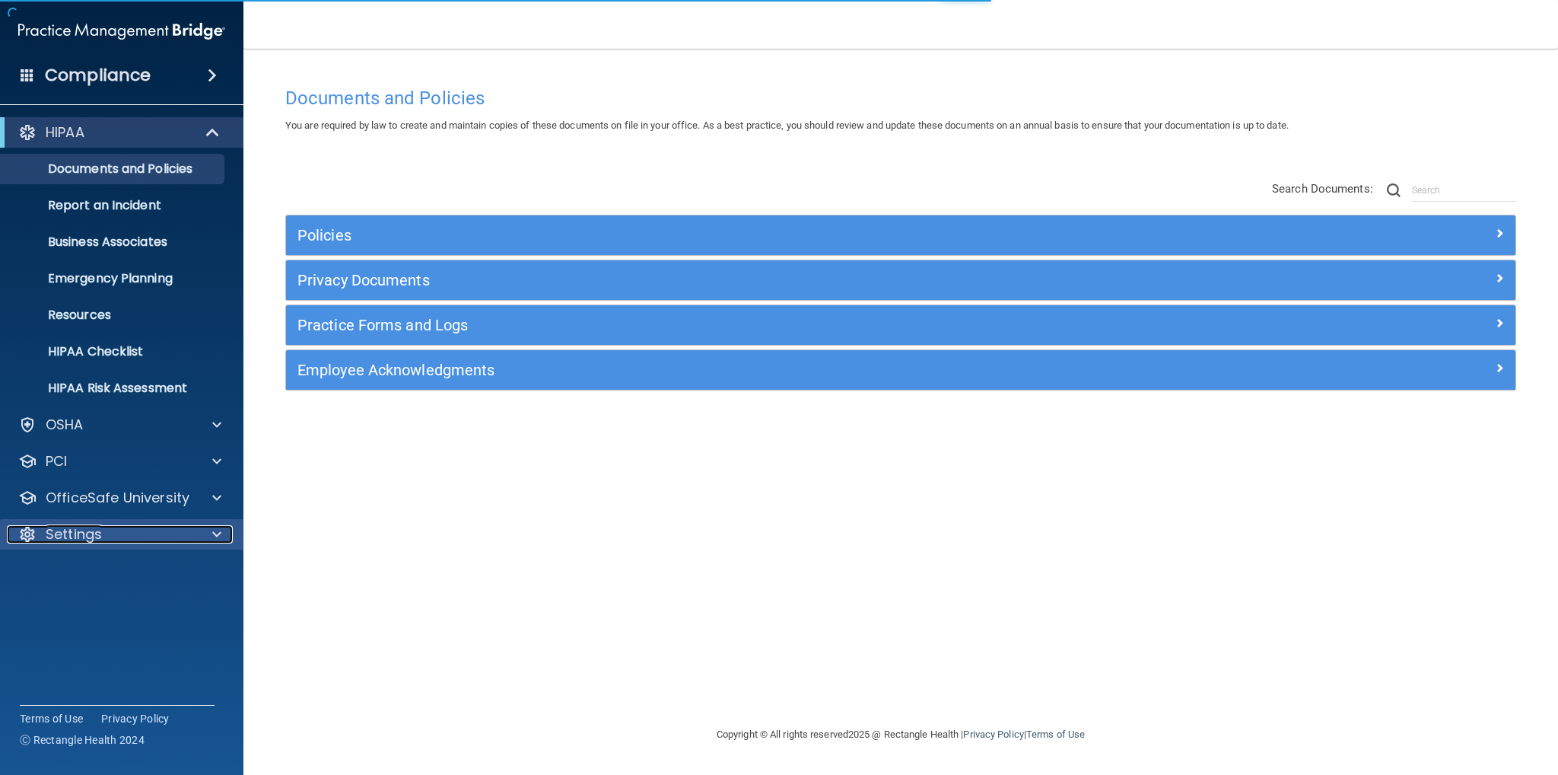
click at [125, 539] on div "Settings" at bounding box center [101, 534] width 189 height 18
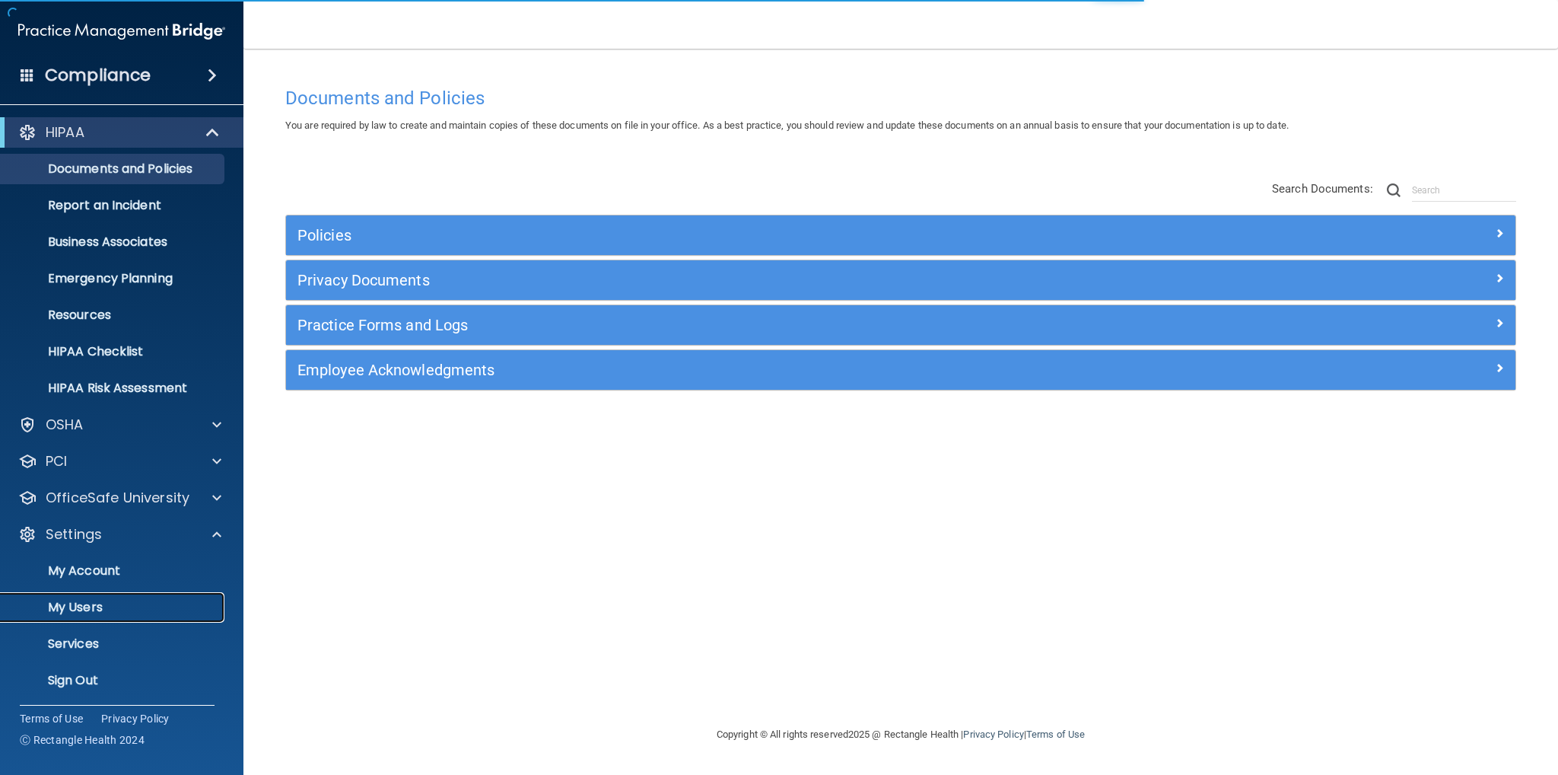
click at [84, 602] on p "My Users" at bounding box center [114, 607] width 208 height 15
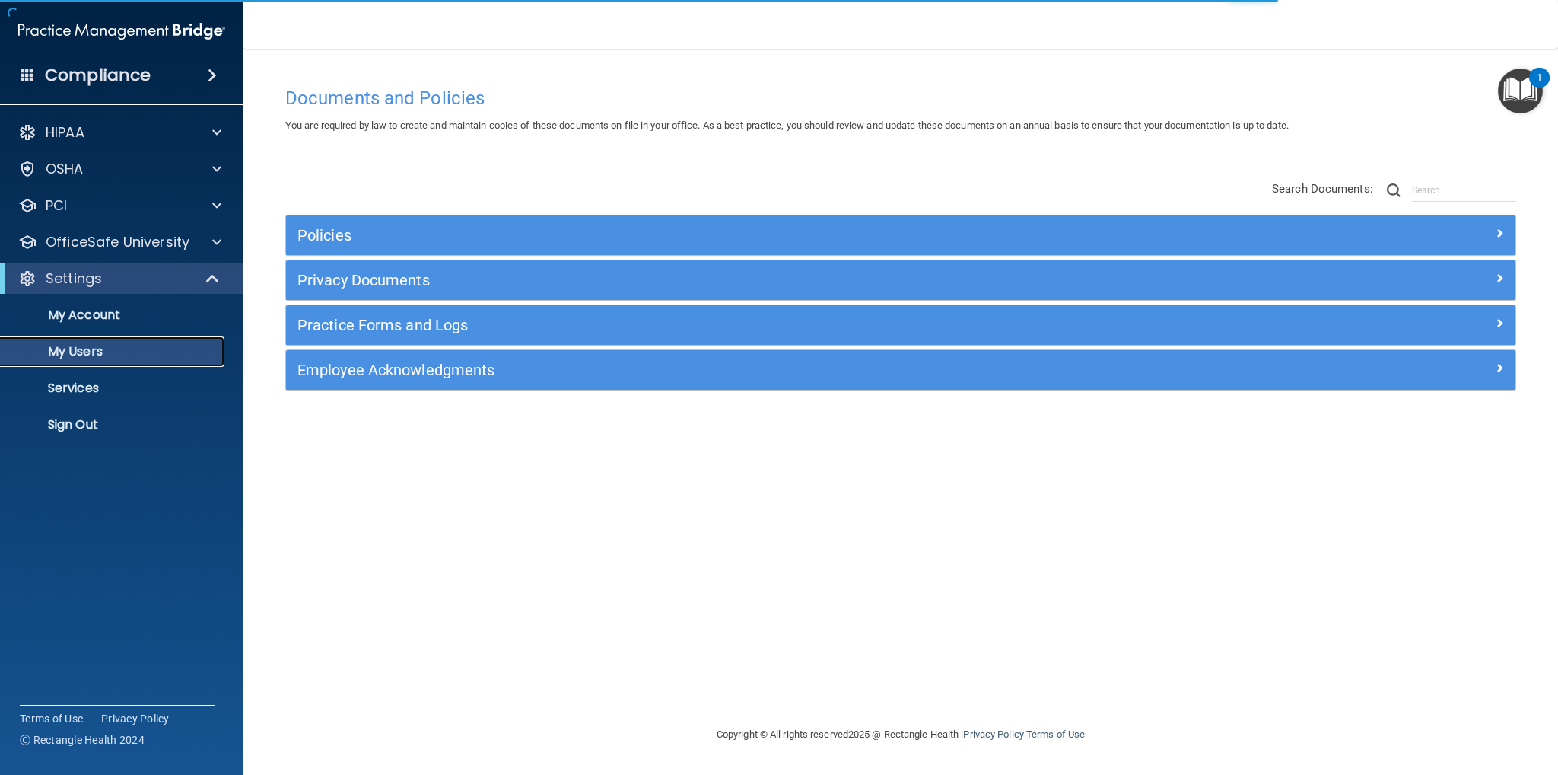
select select "20"
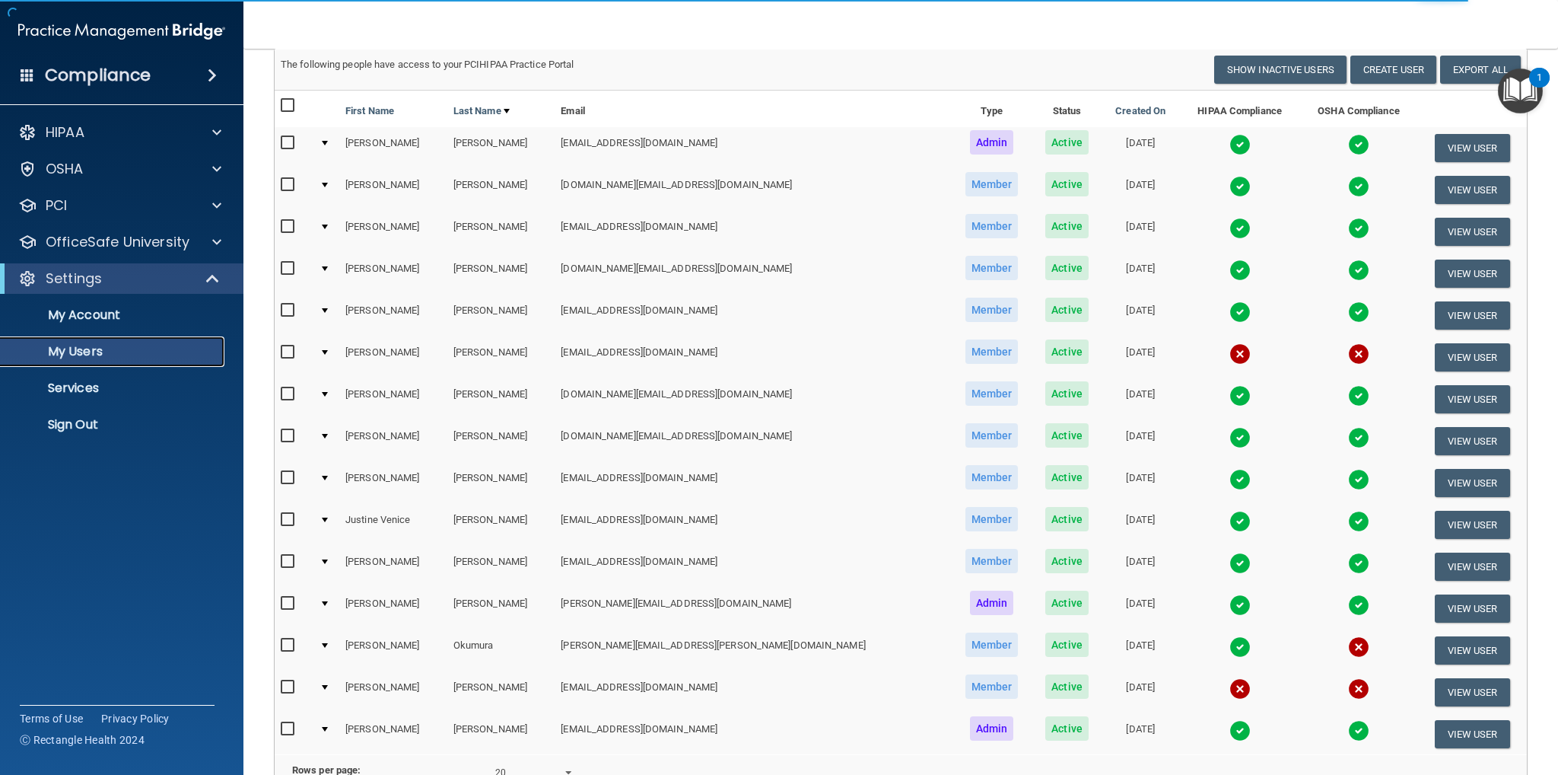
scroll to position [228, 0]
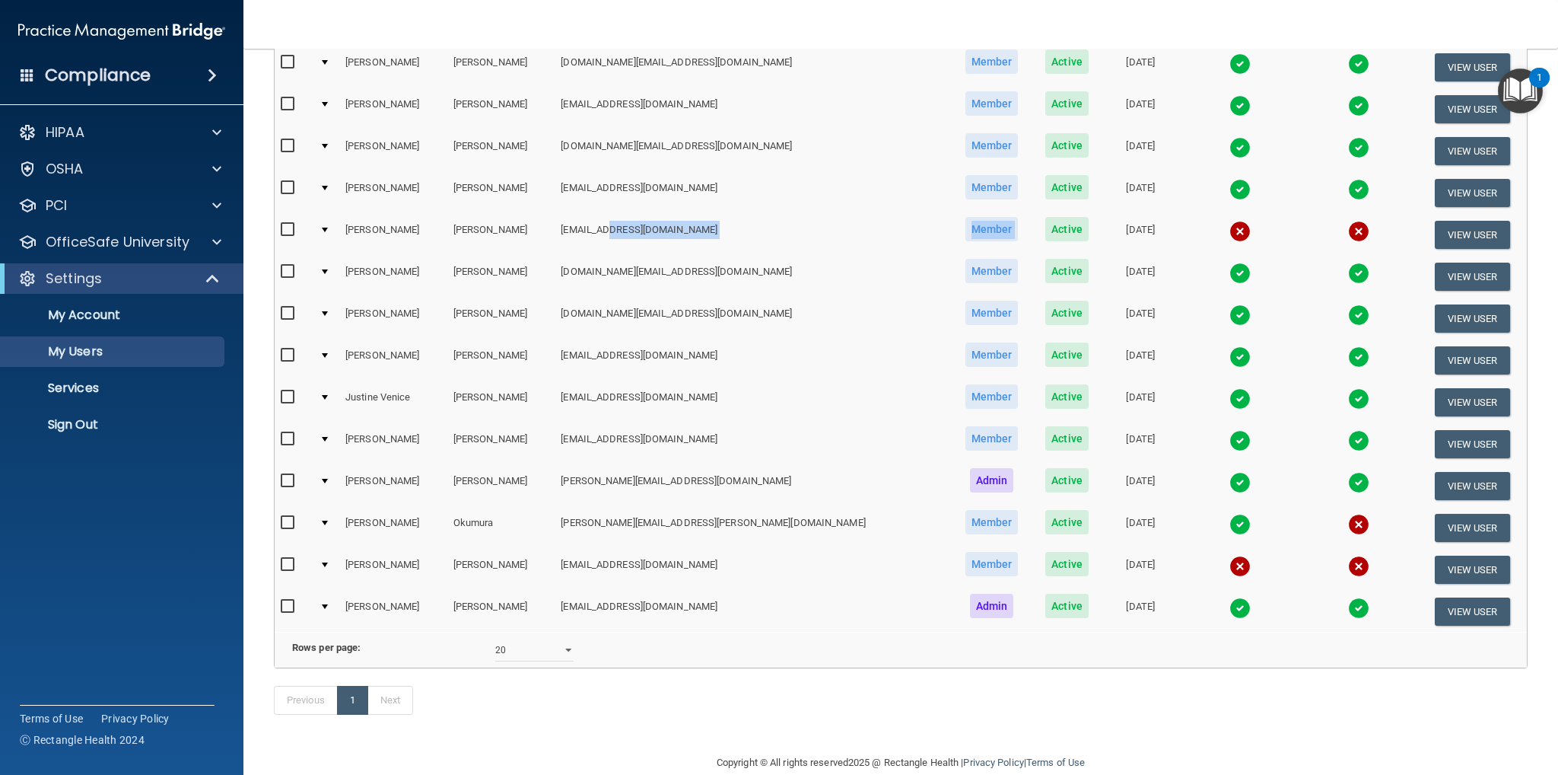
drag, startPoint x: 612, startPoint y: 229, endPoint x: 927, endPoint y: 238, distance: 315.1
click at [931, 242] on tr "Katrina Gonzalez concierge@paloaltoorthodontics.com Member Active 02/02/2021 Vi…" at bounding box center [901, 235] width 1252 height 42
click at [627, 235] on td "[EMAIL_ADDRESS][DOMAIN_NAME]" at bounding box center [753, 235] width 396 height 42
click at [1443, 235] on button "View User" at bounding box center [1472, 235] width 75 height 28
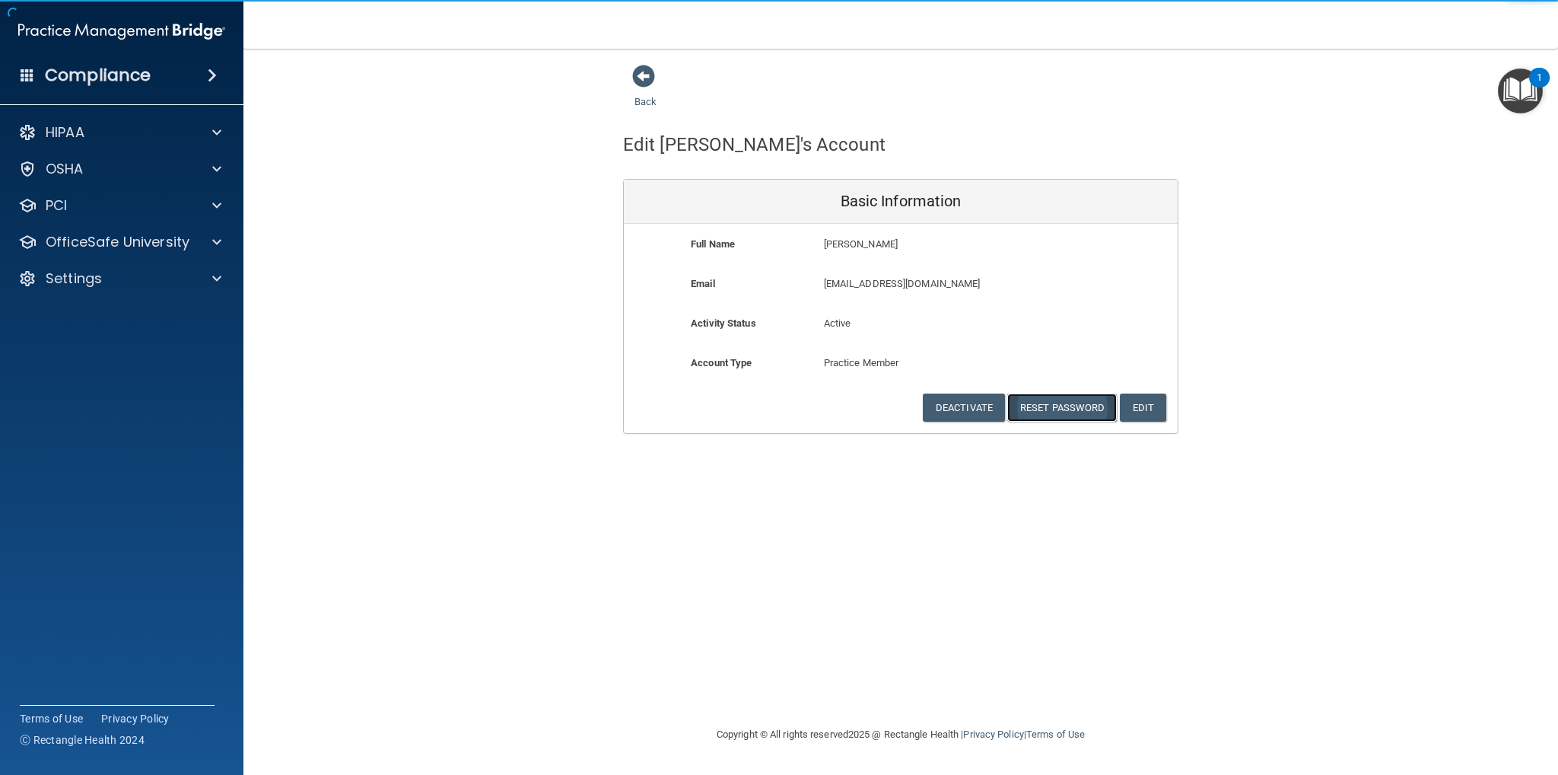
click at [1083, 410] on button "Reset Password" at bounding box center [1062, 407] width 110 height 28
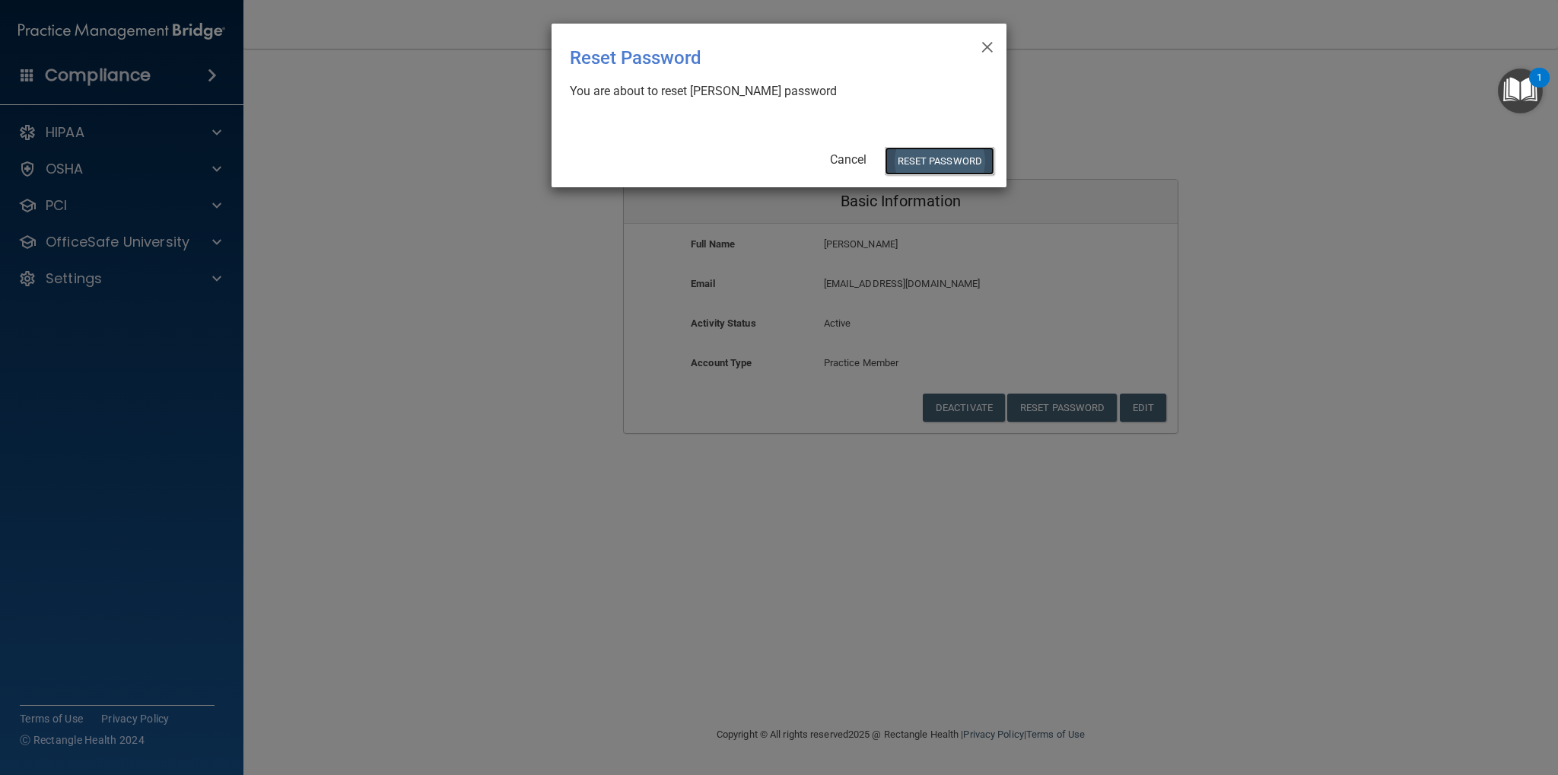
click at [934, 162] on button "Reset Password" at bounding box center [940, 161] width 110 height 28
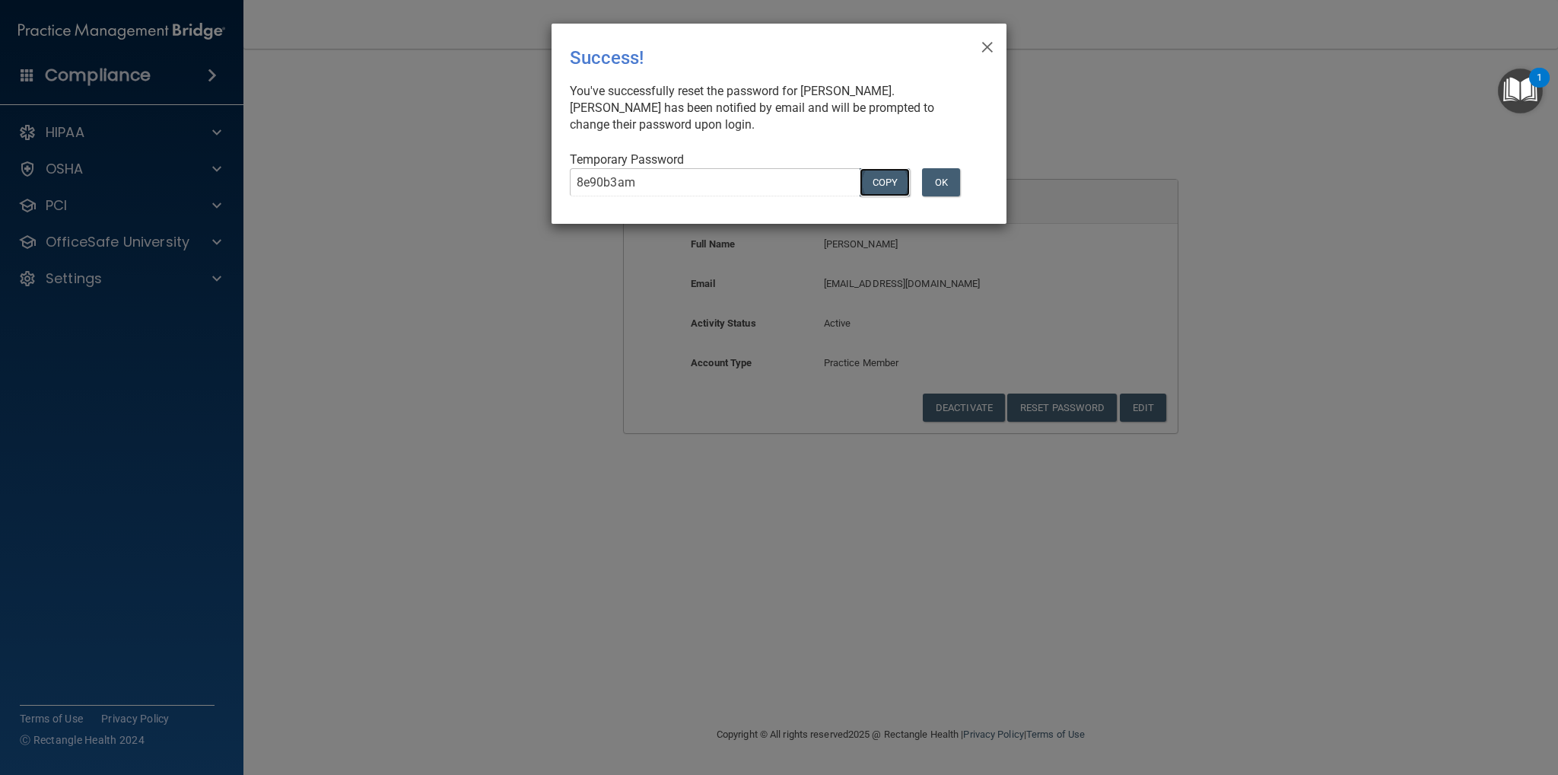
click at [892, 189] on button "COPY" at bounding box center [885, 182] width 50 height 28
click at [947, 189] on button "OK" at bounding box center [941, 182] width 38 height 28
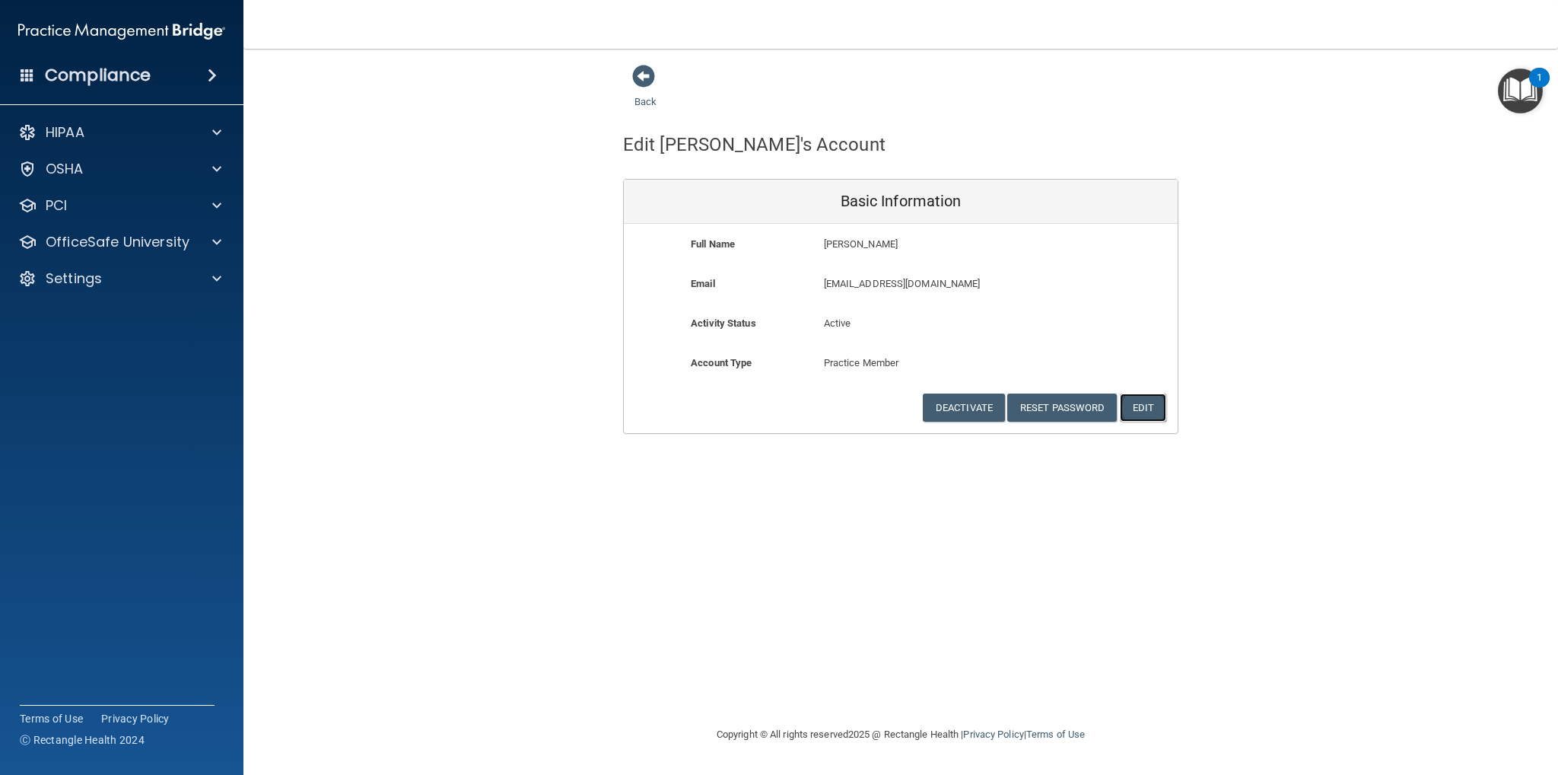
click at [1161, 421] on button "Edit" at bounding box center [1143, 407] width 46 height 28
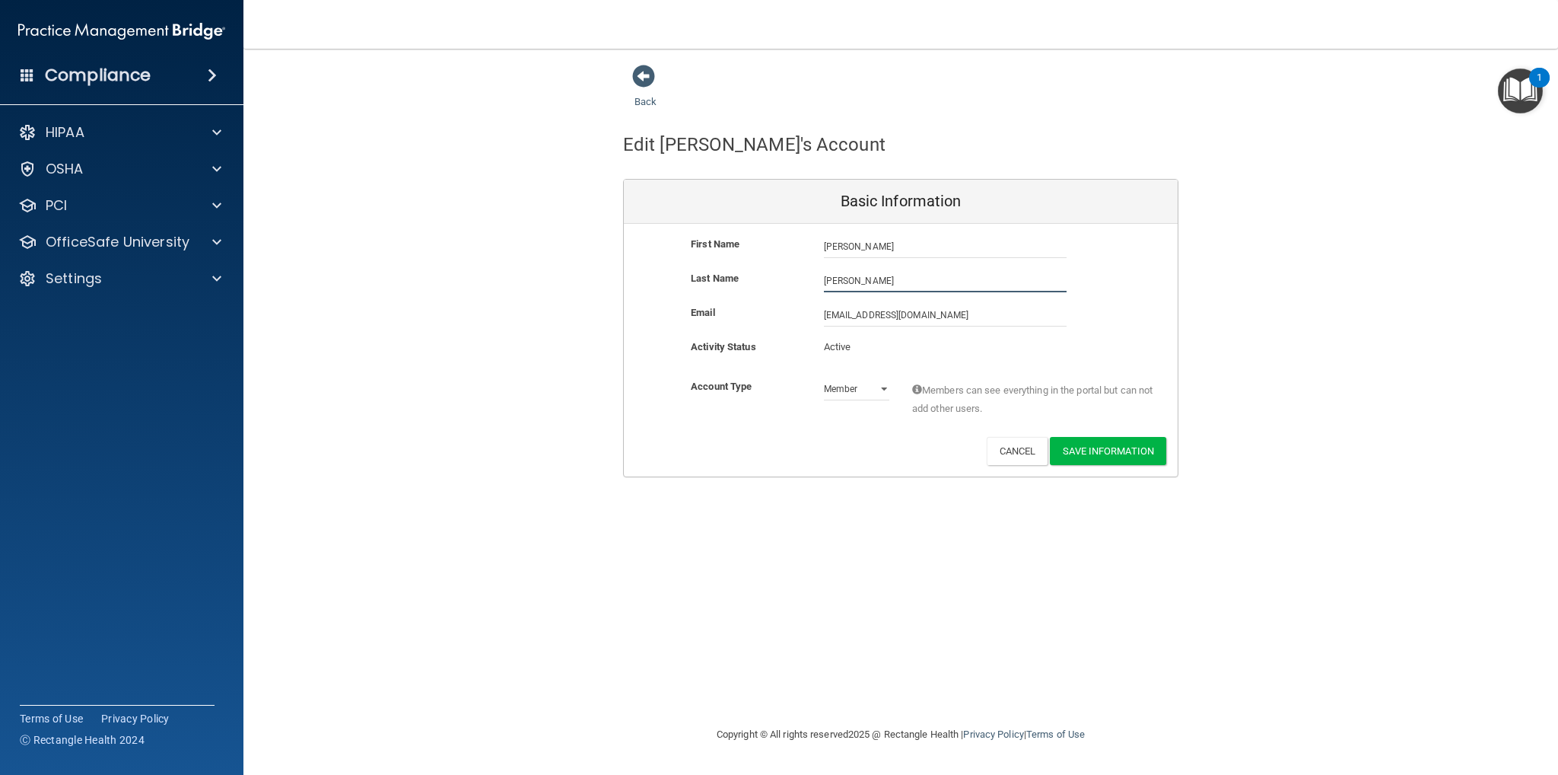
click at [845, 280] on input "Gonzalez" at bounding box center [945, 280] width 243 height 23
type input "Gonzales"
click at [1119, 450] on button "Save Information" at bounding box center [1108, 451] width 116 height 28
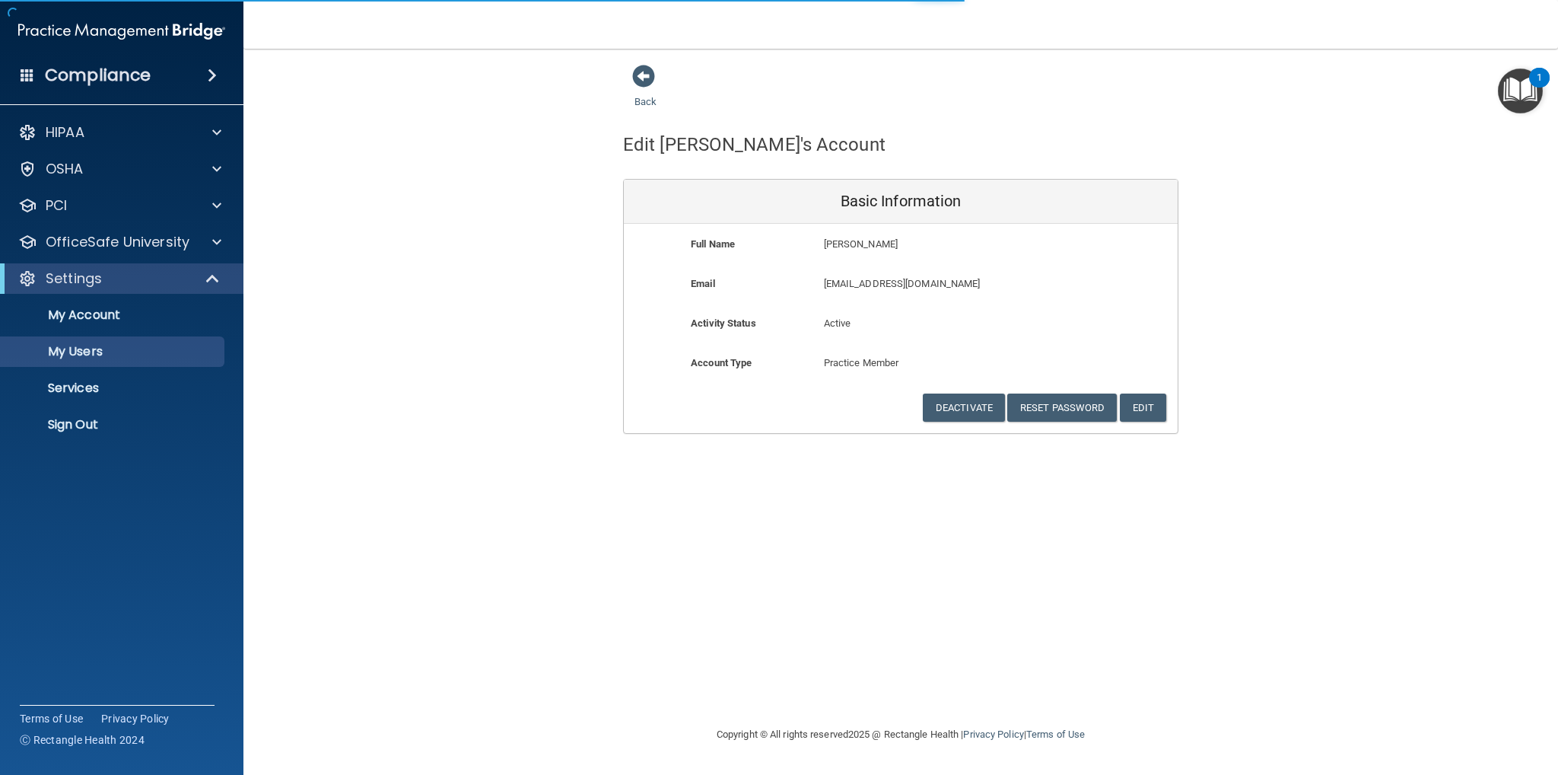
select select "20"
